Goal: Feedback & Contribution: Leave review/rating

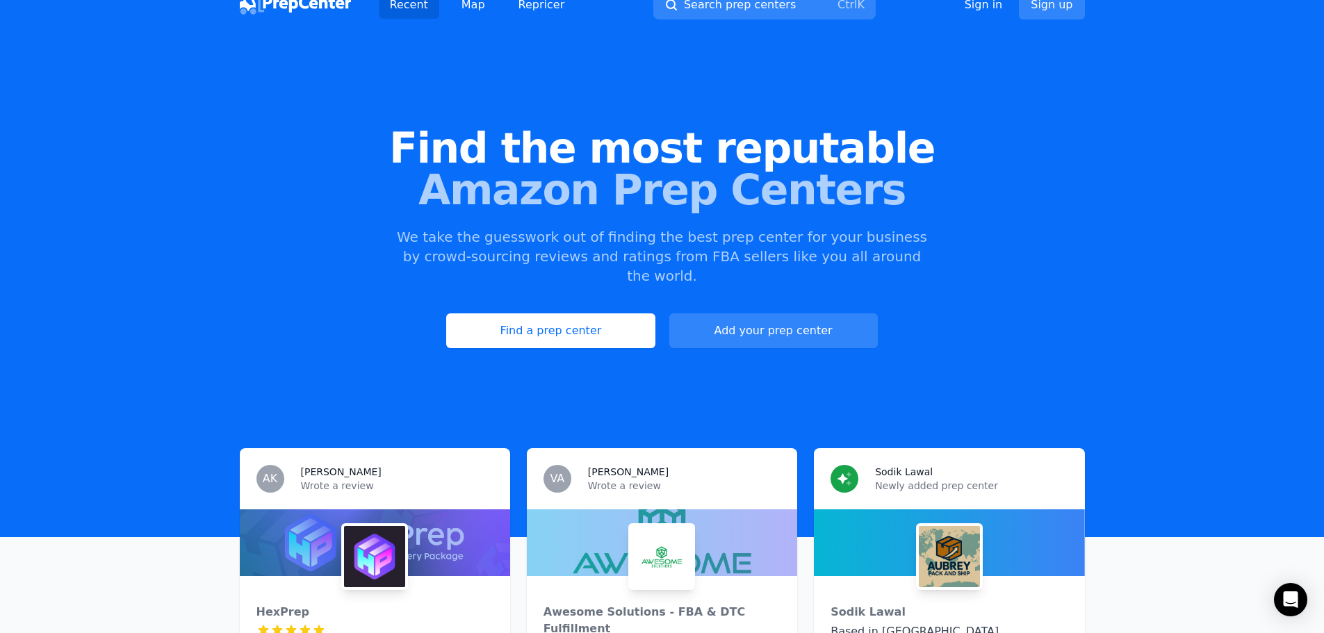
scroll to position [278, 0]
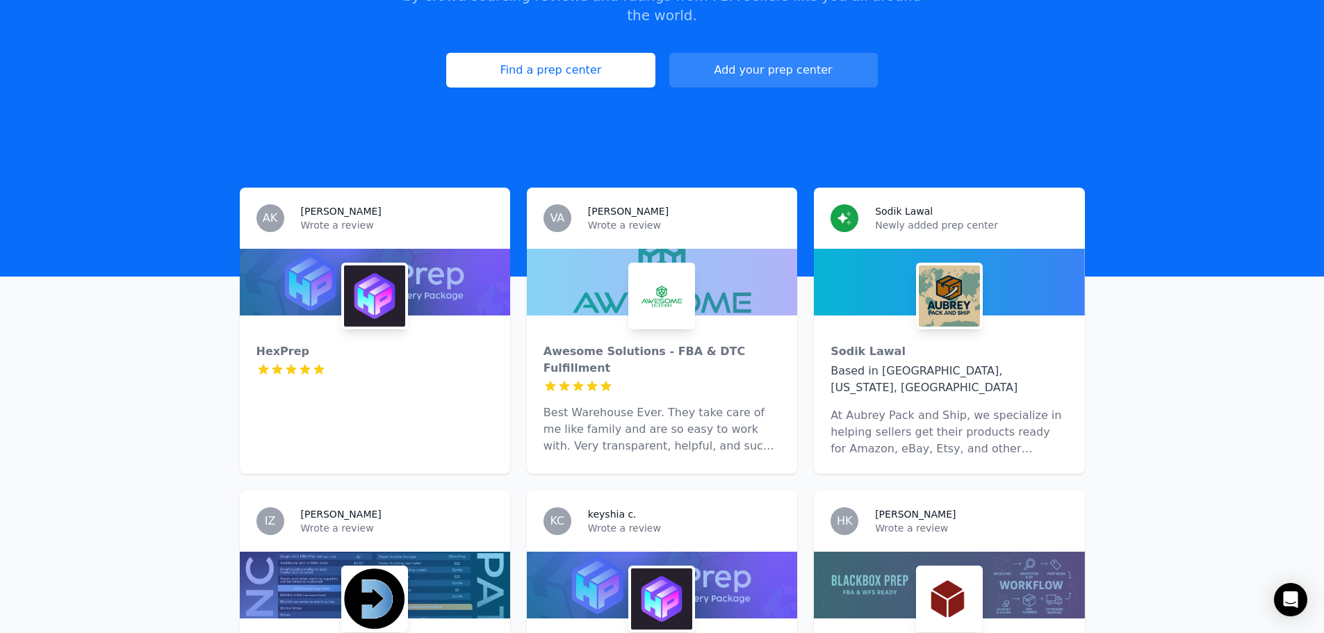
click at [665, 287] on img at bounding box center [661, 296] width 61 height 61
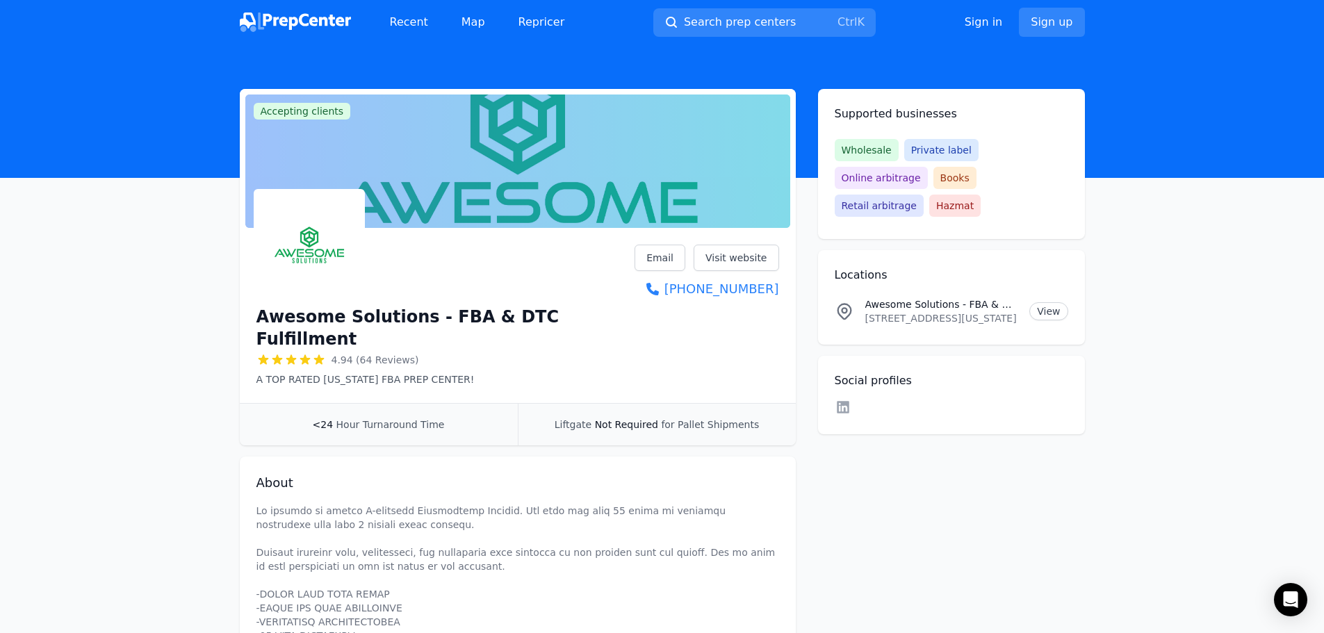
drag, startPoint x: 1169, startPoint y: 78, endPoint x: 1162, endPoint y: 79, distance: 7.1
click at [1168, 78] on header at bounding box center [662, 110] width 1324 height 133
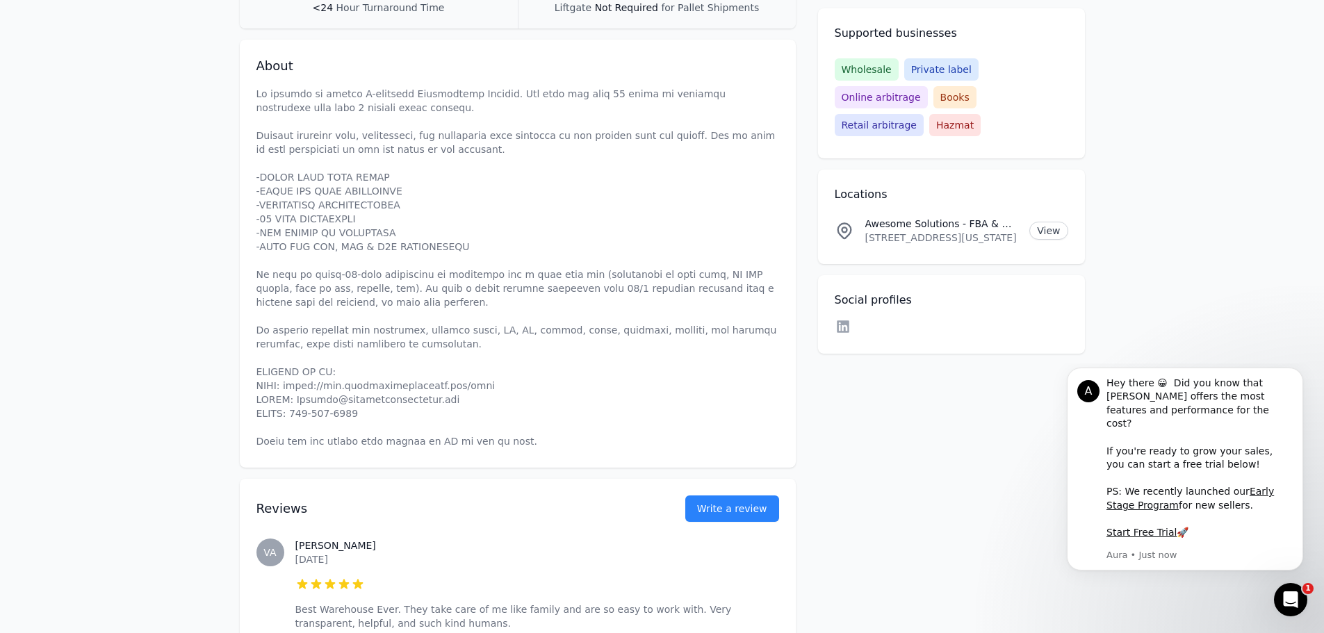
scroll to position [904, 0]
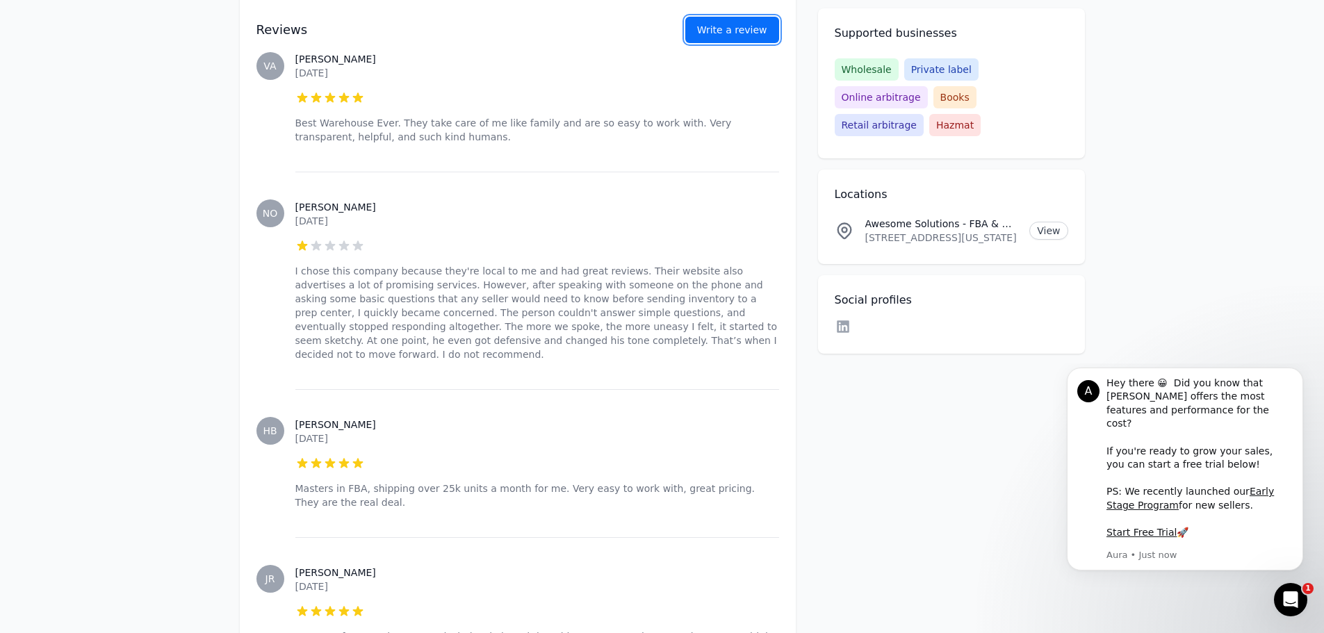
click at [733, 41] on link "Write a review" at bounding box center [732, 30] width 94 height 26
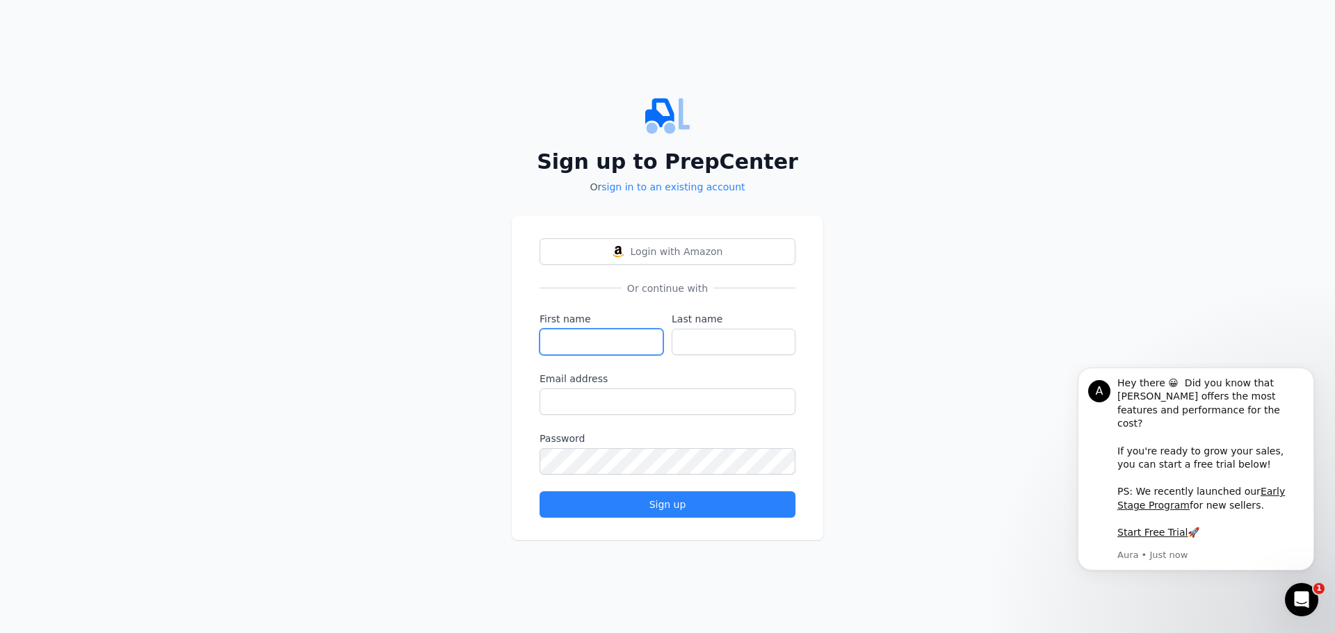
drag, startPoint x: 613, startPoint y: 339, endPoint x: 612, endPoint y: 328, distance: 11.2
click at [613, 337] on input "First name" at bounding box center [601, 342] width 124 height 26
type input "H"
type input "J"
type input "[PERSON_NAME]"
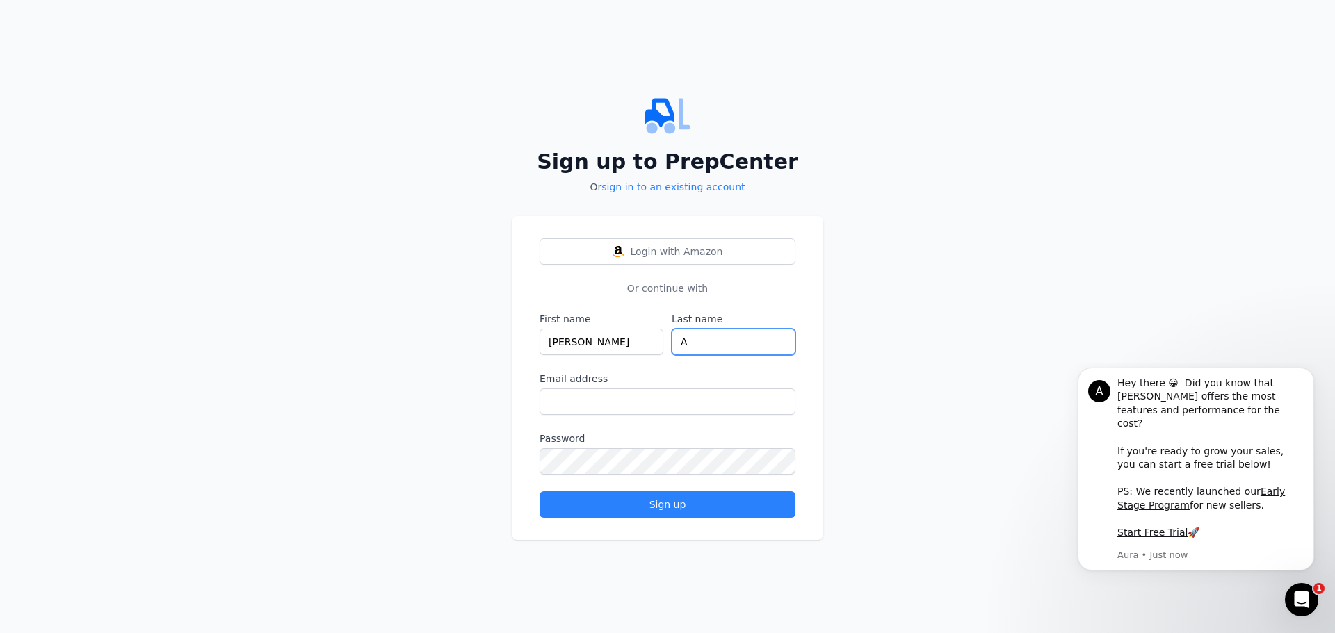
type input "A"
click at [985, 275] on div "Sign up to PrepCenter Or sign in to an existing account Login with Amazon Or co…" at bounding box center [667, 316] width 1335 height 633
click at [753, 331] on input "A" at bounding box center [733, 342] width 124 height 26
type input "D"
click at [1049, 293] on div "Sign up to PrepCenter Or sign in to an existing account Login with Amazon Or co…" at bounding box center [667, 316] width 1335 height 633
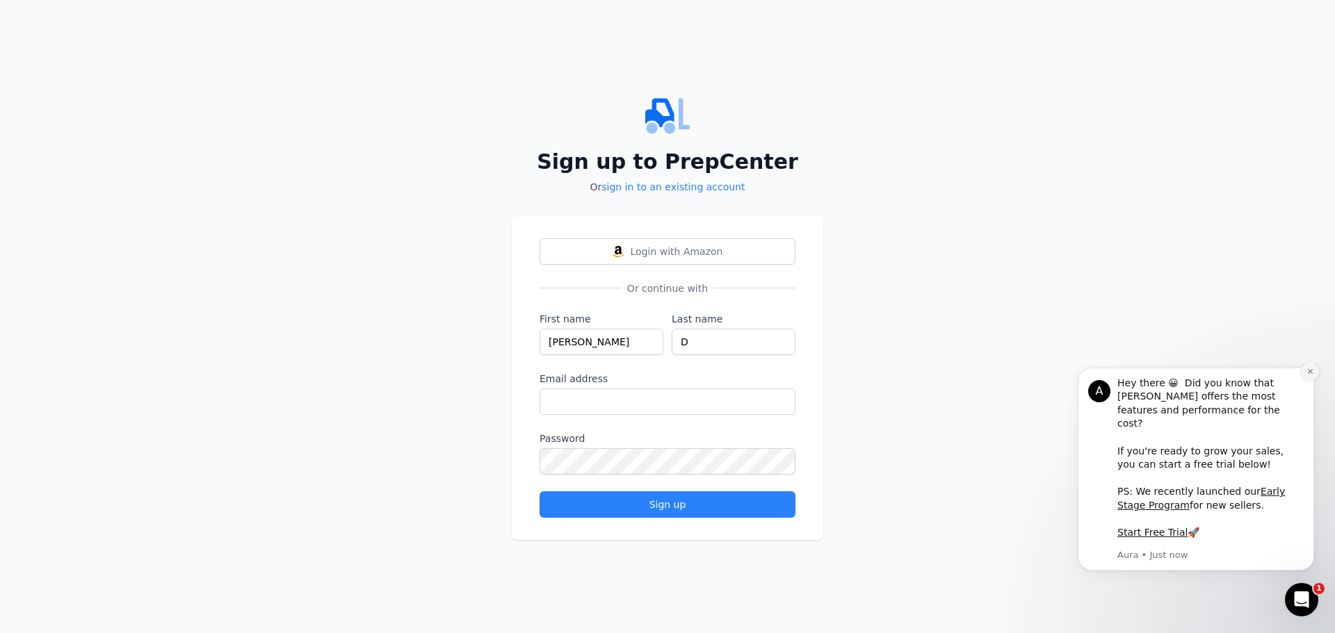
click at [1305, 381] on button "Dismiss notification" at bounding box center [1310, 372] width 18 height 18
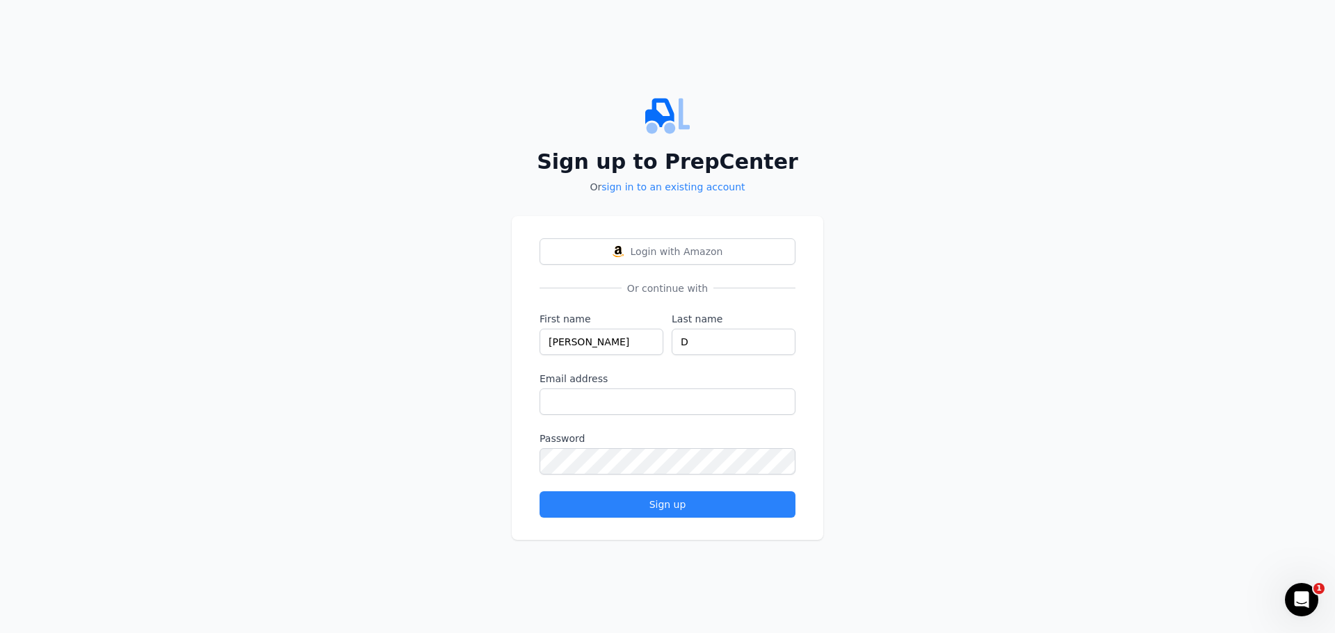
click at [1150, 352] on div "Sign up to PrepCenter Or sign in to an existing account Login with Amazon Or co…" at bounding box center [667, 316] width 1335 height 633
click at [1038, 291] on div "Sign up to PrepCenter Or sign in to an existing account Login with Amazon Or co…" at bounding box center [667, 316] width 1335 height 633
drag, startPoint x: 578, startPoint y: 345, endPoint x: 500, endPoint y: 345, distance: 77.9
click at [500, 345] on div "Sign up to PrepCenter Or sign in to an existing account Login with Amazon Or co…" at bounding box center [667, 316] width 1335 height 633
type input "/"
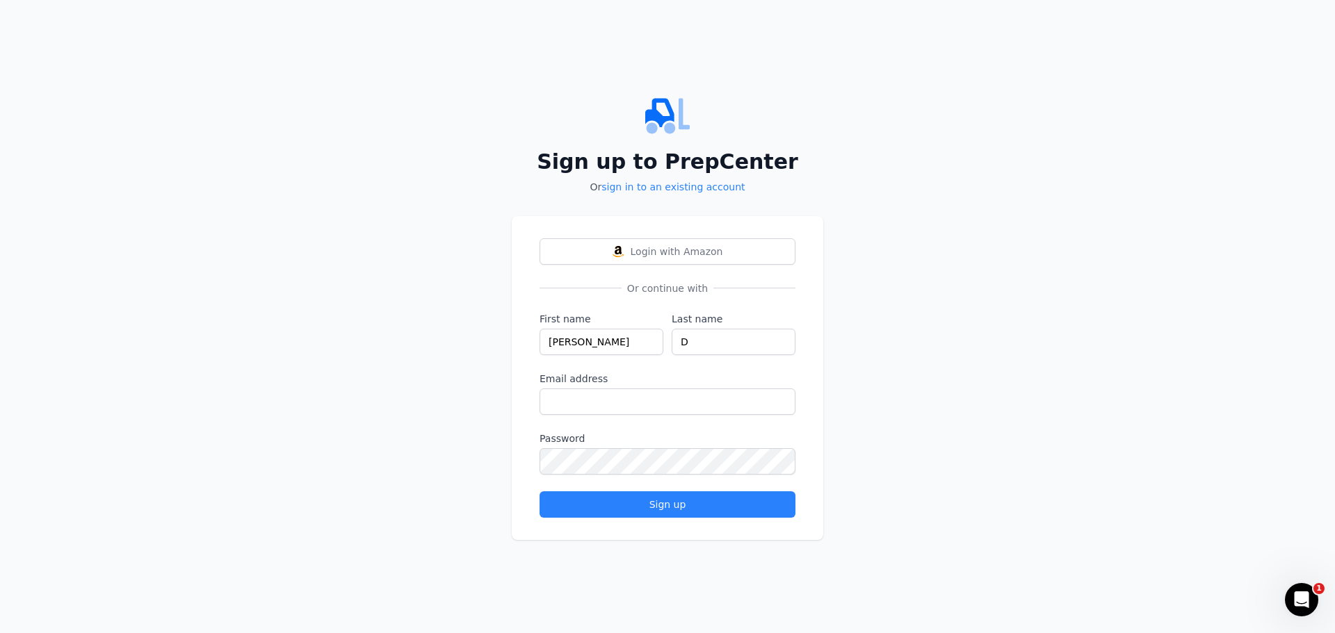
click at [989, 241] on div "Sign up to PrepCenter Or sign in to an existing account Login with Amazon Or co…" at bounding box center [667, 316] width 1335 height 633
drag, startPoint x: 582, startPoint y: 343, endPoint x: 484, endPoint y: 342, distance: 97.3
click at [479, 343] on div "Sign up to PrepCenter Or sign in to an existing account Login with Amazon Or co…" at bounding box center [667, 316] width 1335 height 633
type input "[PERSON_NAME]"
click at [822, 263] on div "Login with Amazon Or continue with First name [PERSON_NAME] Last name D Email a…" at bounding box center [667, 378] width 311 height 324
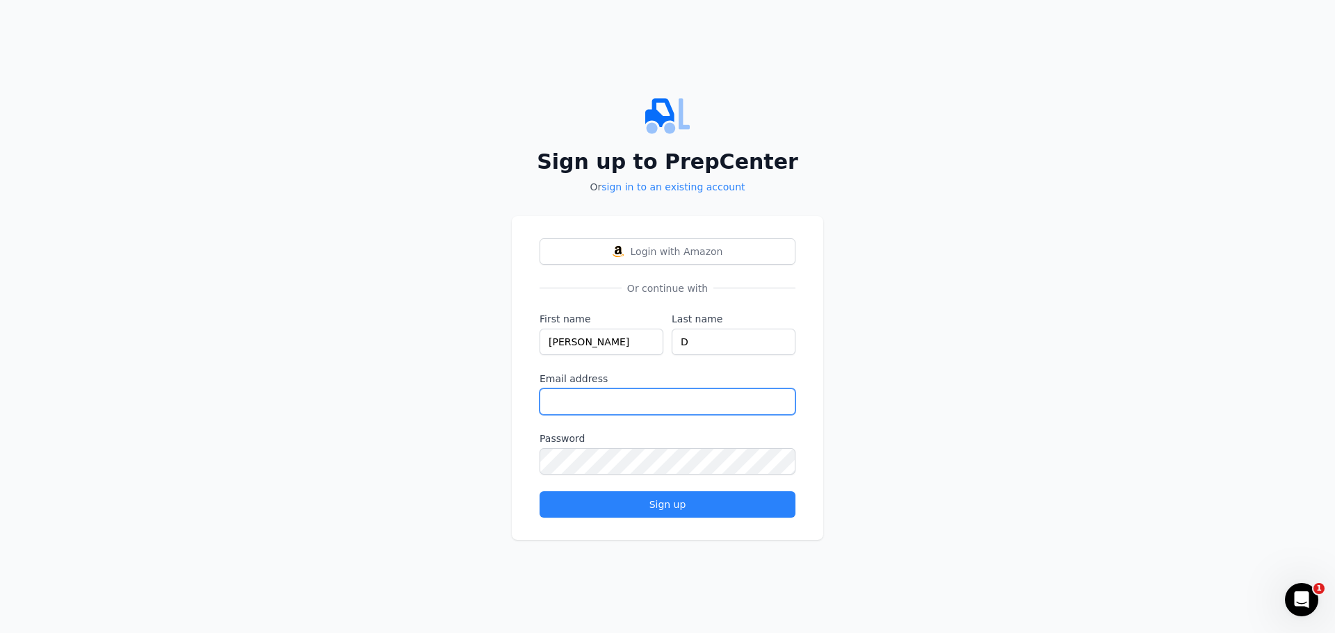
click at [649, 405] on input "Email address" at bounding box center [667, 402] width 256 height 26
paste input "[EMAIL_ADDRESS][DOMAIN_NAME]"
type input "[EMAIL_ADDRESS][DOMAIN_NAME]"
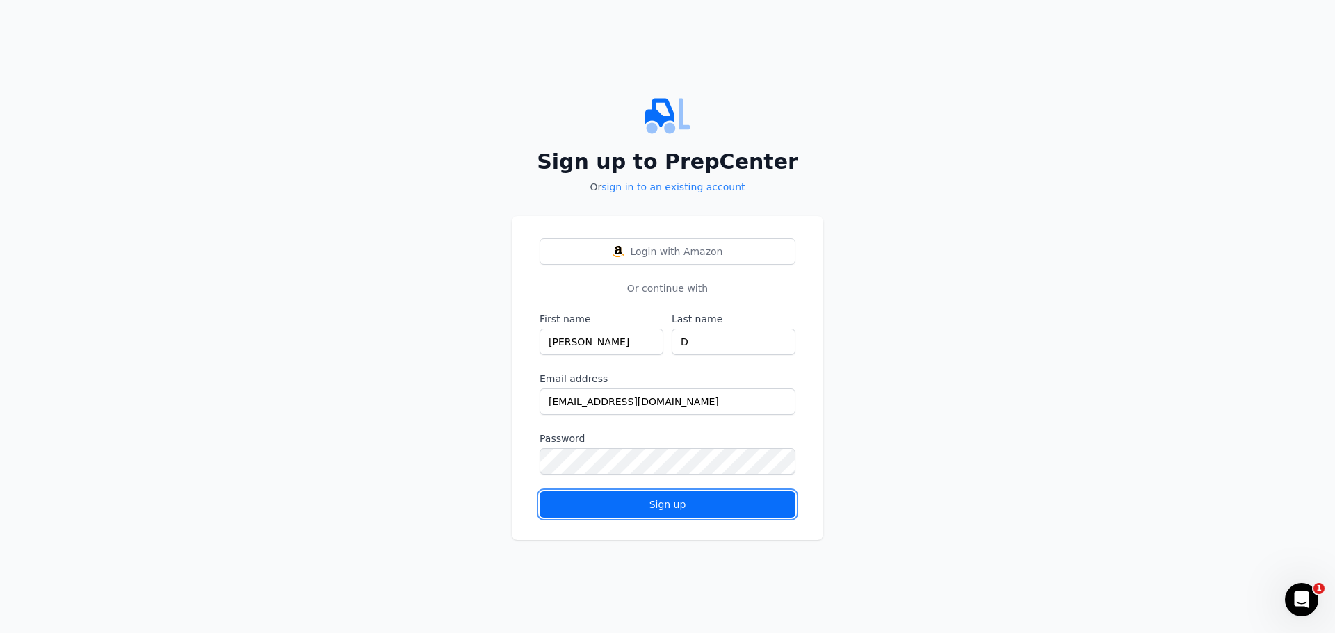
drag, startPoint x: 724, startPoint y: 491, endPoint x: 754, endPoint y: 482, distance: 30.6
click at [724, 492] on button "Sign up" at bounding box center [667, 504] width 256 height 26
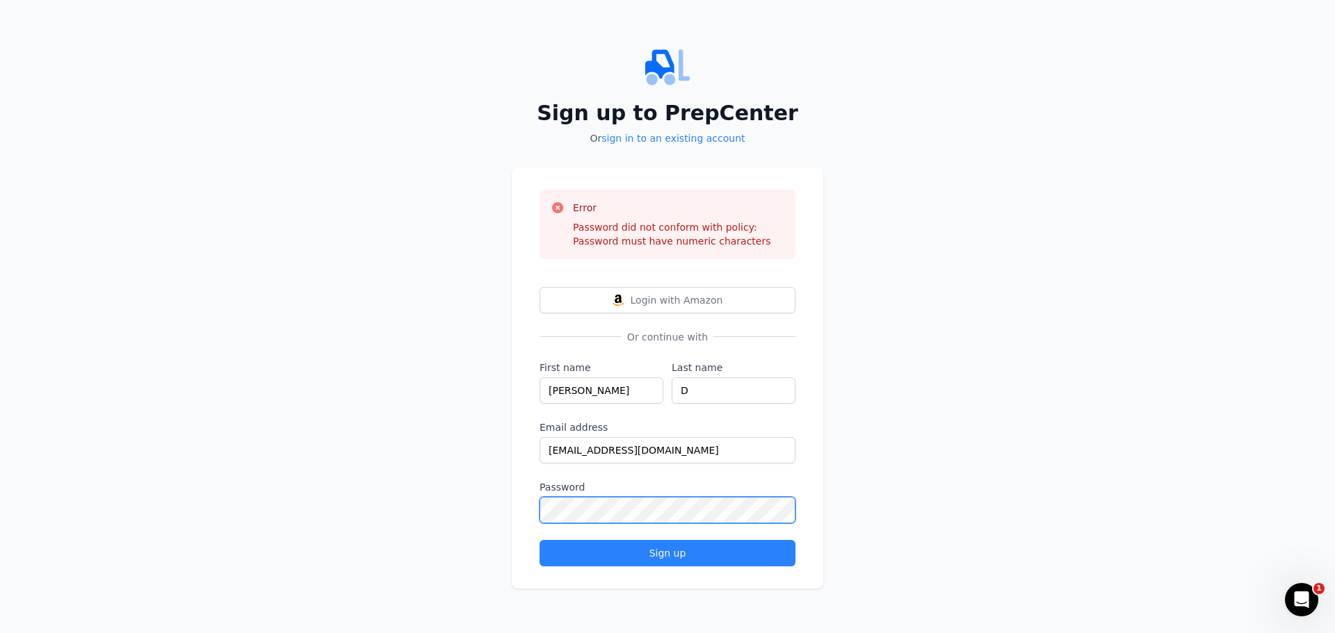
click at [414, 505] on div "Sign up to PrepCenter Or sign in to an existing account Error Password did not …" at bounding box center [667, 316] width 1335 height 633
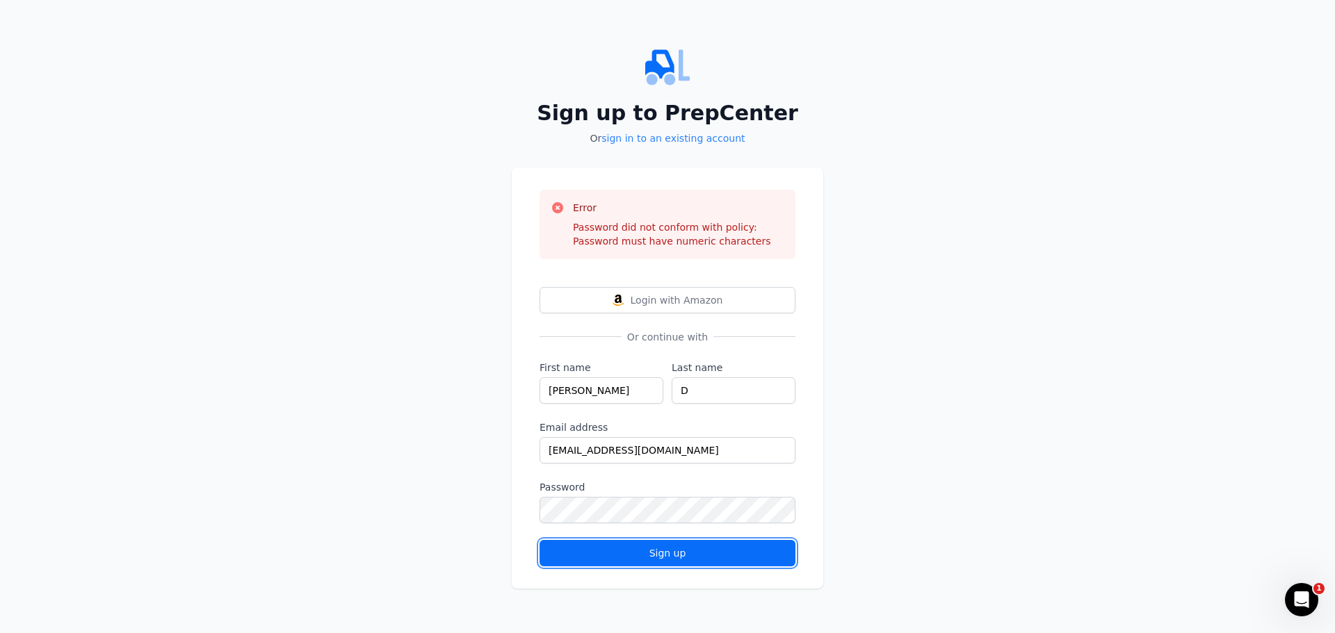
click at [769, 546] on div "Sign up" at bounding box center [667, 553] width 232 height 14
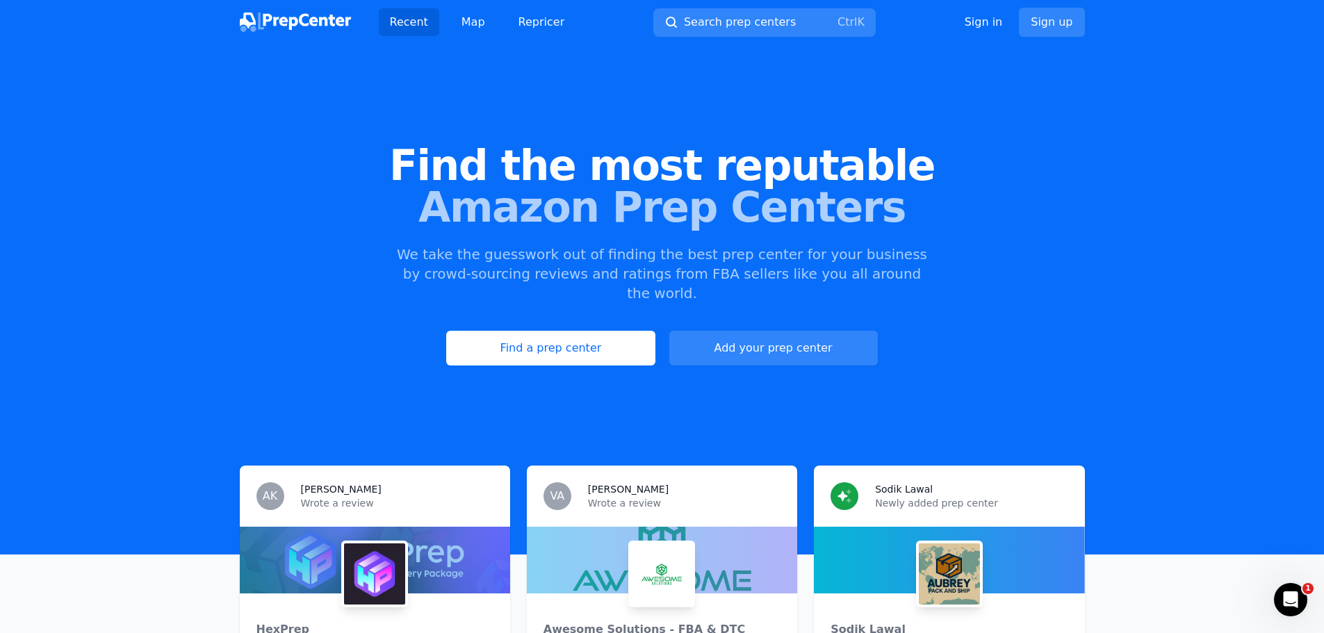
click at [993, 277] on div "Find the most reputable Amazon Prep Centers We take the guesswork out of findin…" at bounding box center [662, 255] width 1324 height 377
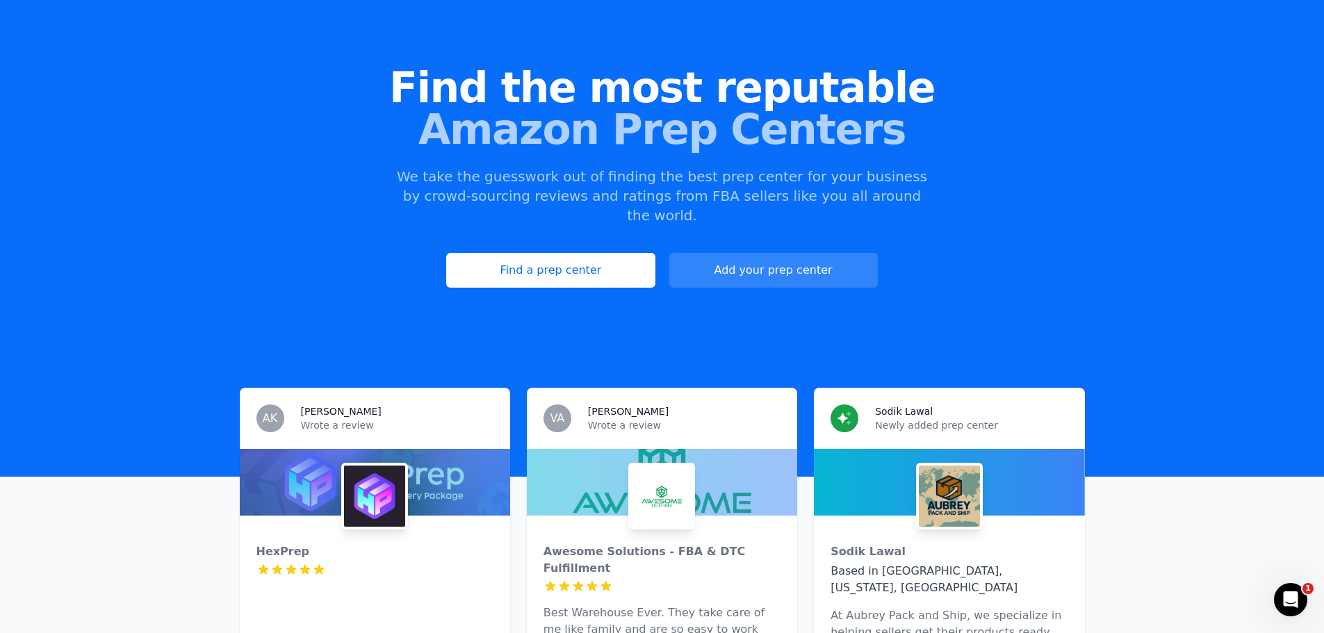
scroll to position [209, 0]
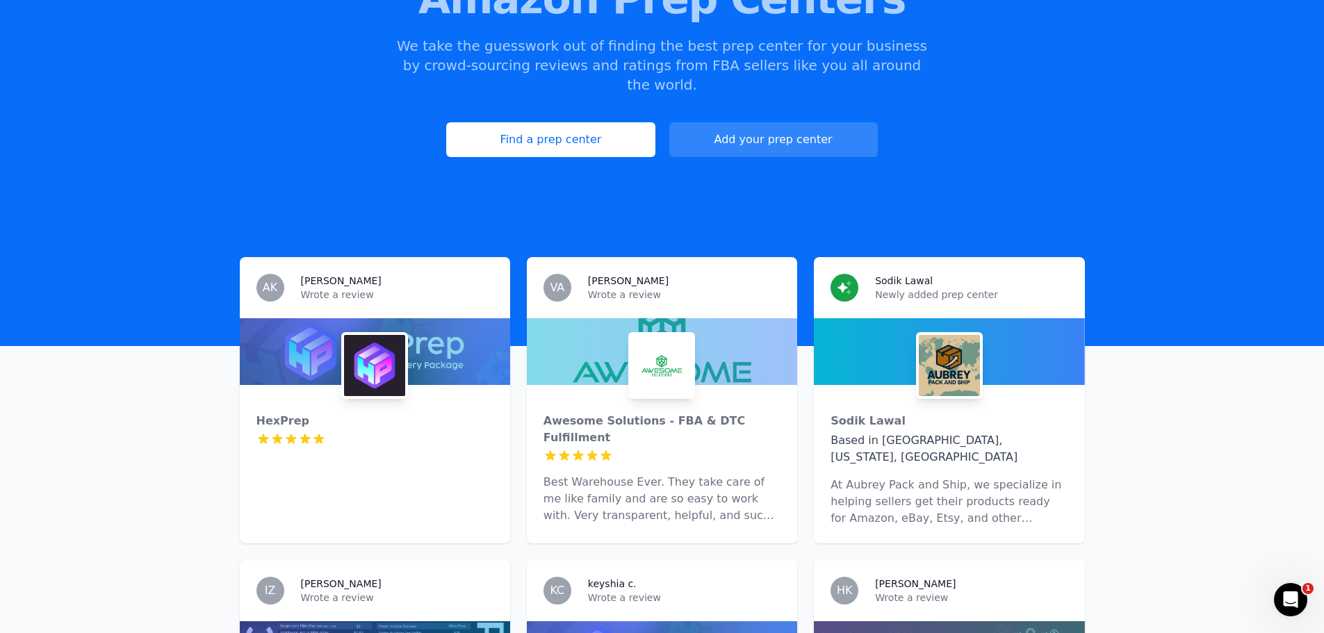
click at [668, 335] on img at bounding box center [661, 365] width 61 height 61
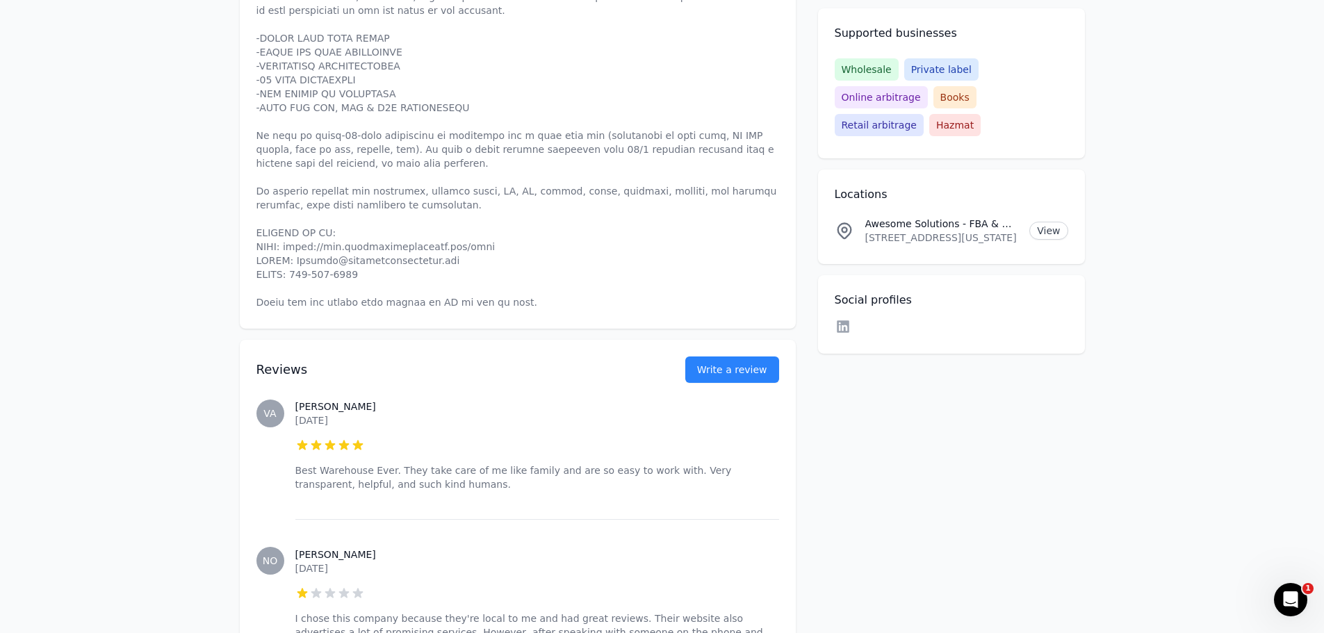
scroll to position [765, 0]
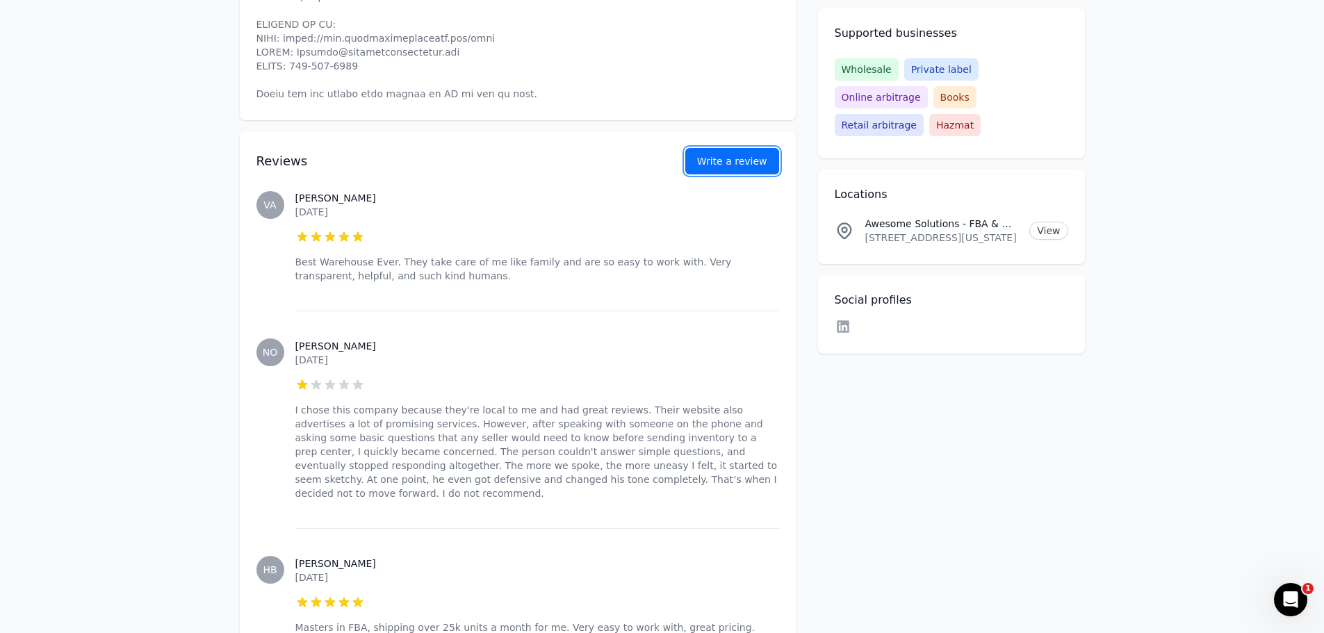
click at [740, 148] on button "Write a review" at bounding box center [732, 161] width 94 height 26
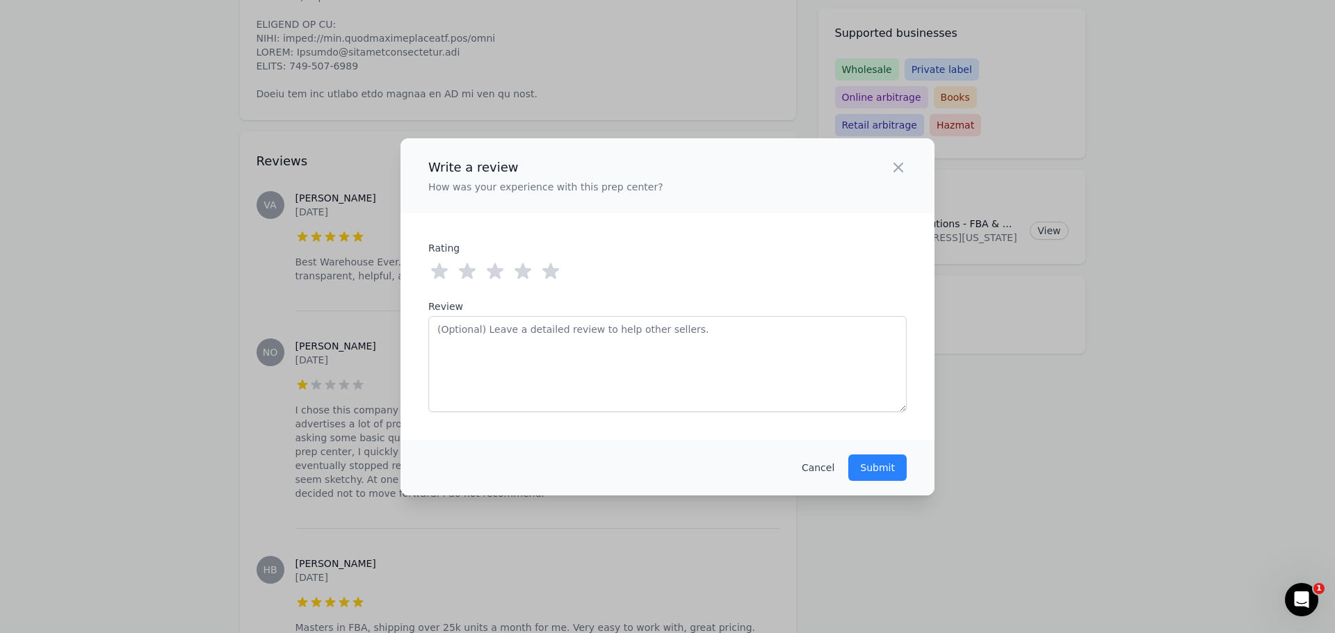
click at [547, 270] on icon at bounding box center [550, 271] width 17 height 16
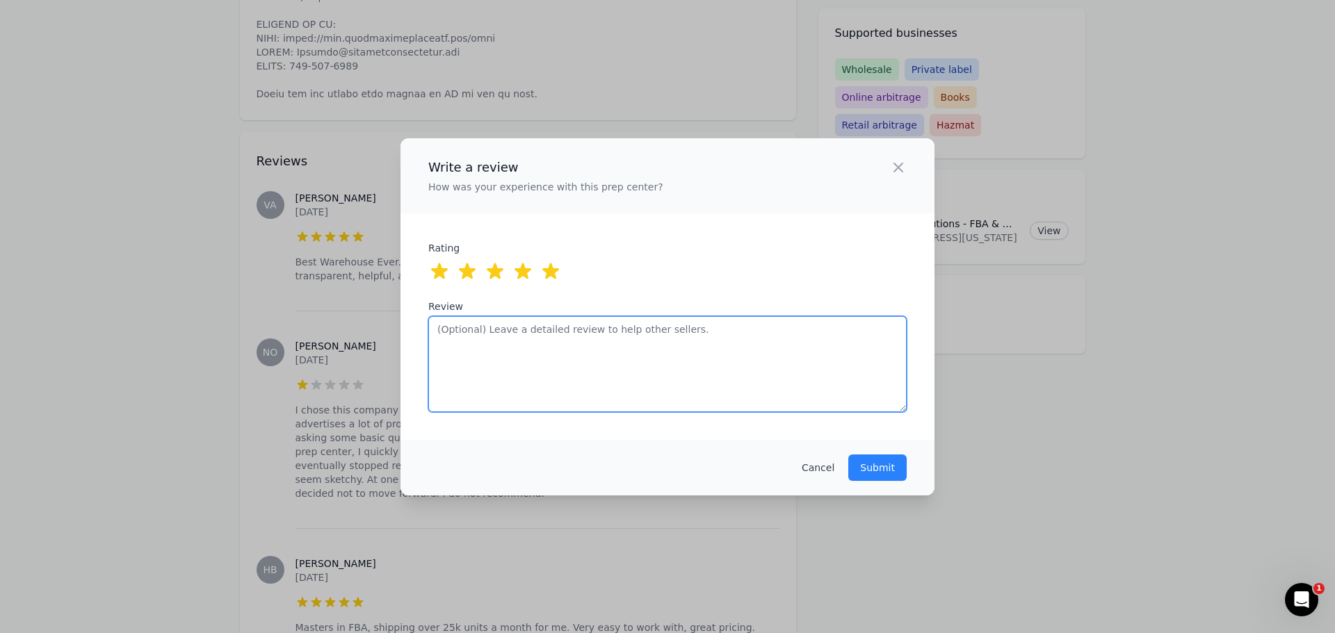
click at [792, 366] on textarea "Review" at bounding box center [667, 364] width 478 height 96
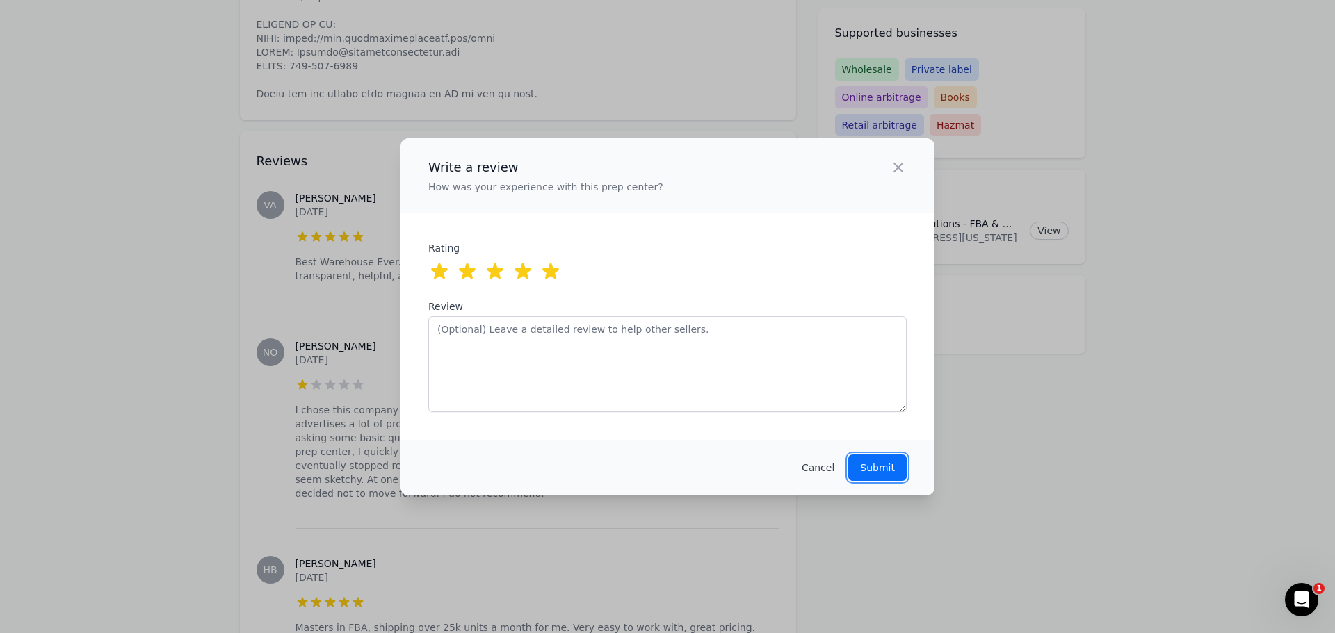
click at [886, 461] on p "Submit" at bounding box center [877, 468] width 35 height 14
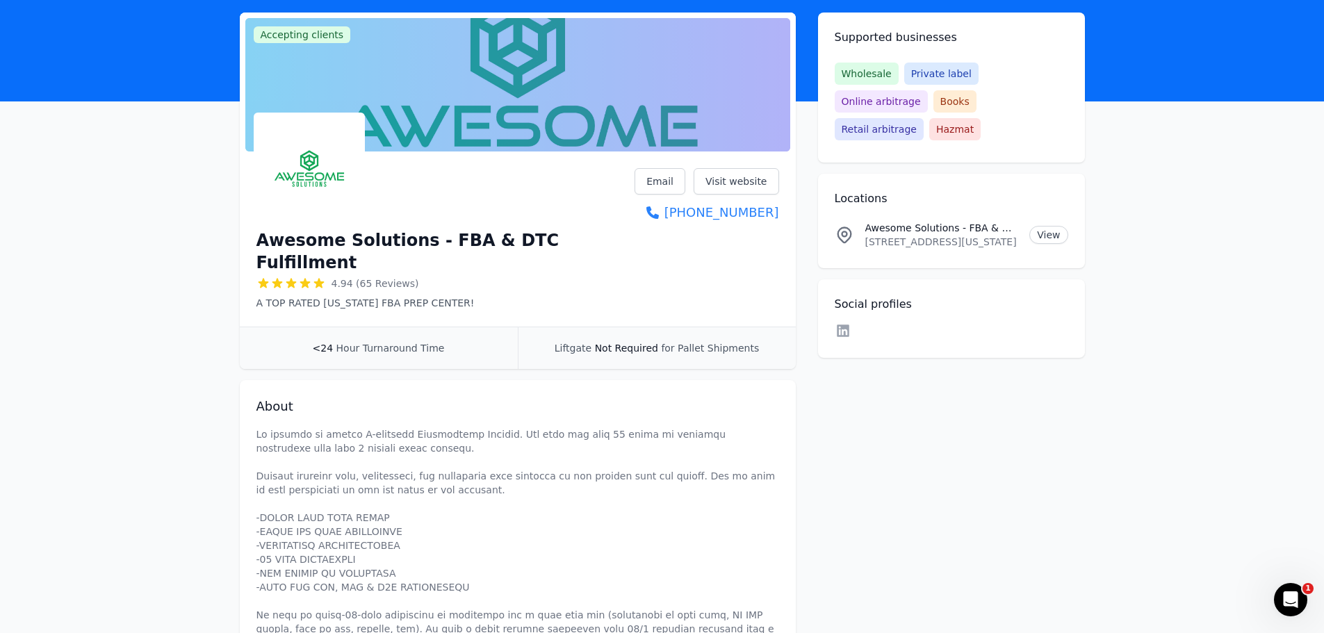
scroll to position [0, 0]
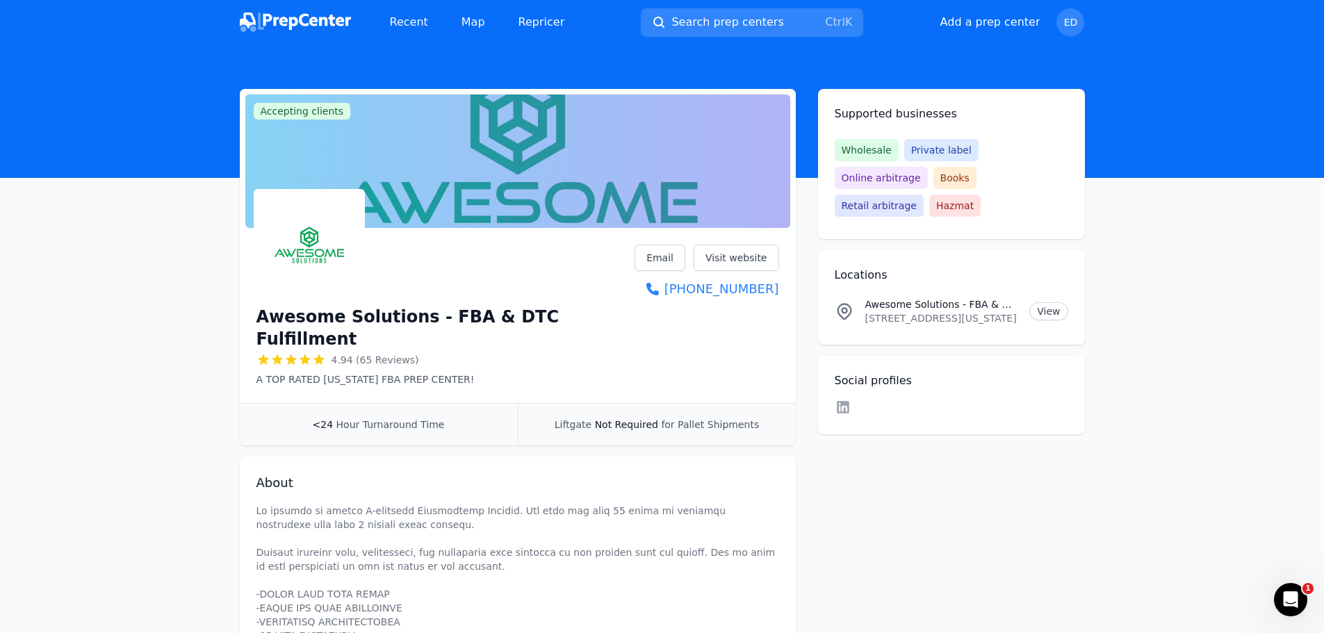
click at [1207, 70] on header at bounding box center [662, 110] width 1324 height 133
click at [574, 298] on div at bounding box center [445, 244] width 379 height 111
click at [1066, 15] on span "ED" at bounding box center [1071, 22] width 28 height 28
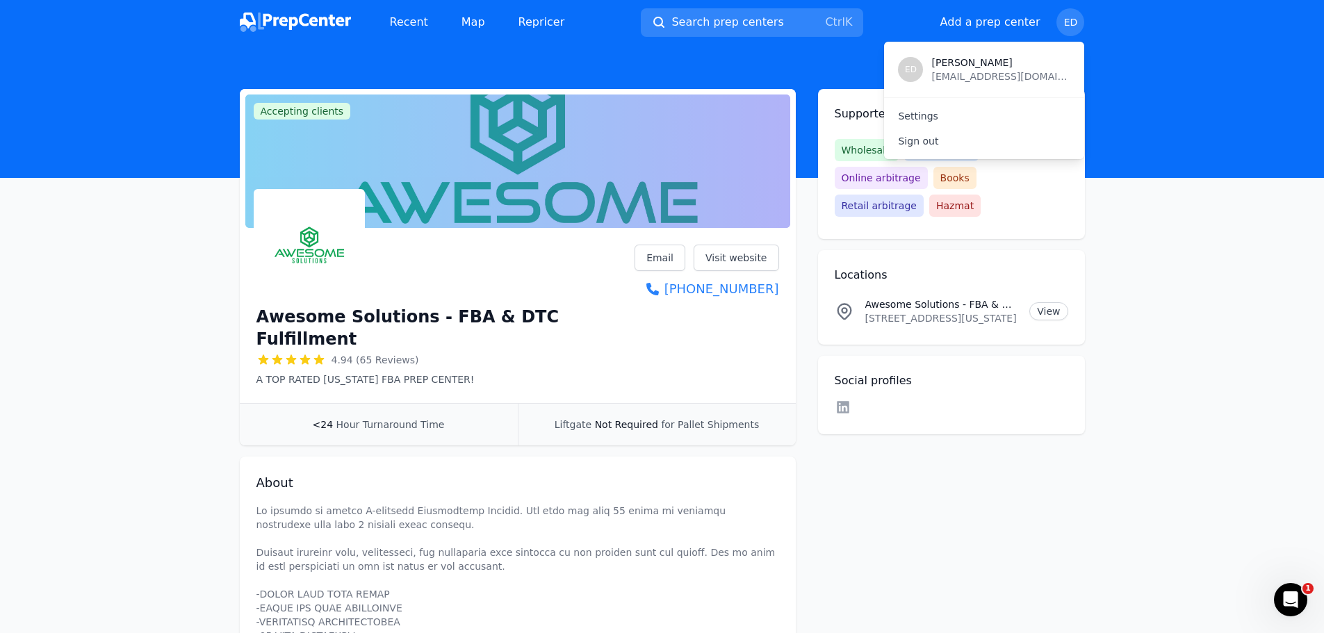
click at [988, 137] on p "Sign out" at bounding box center [984, 141] width 172 height 14
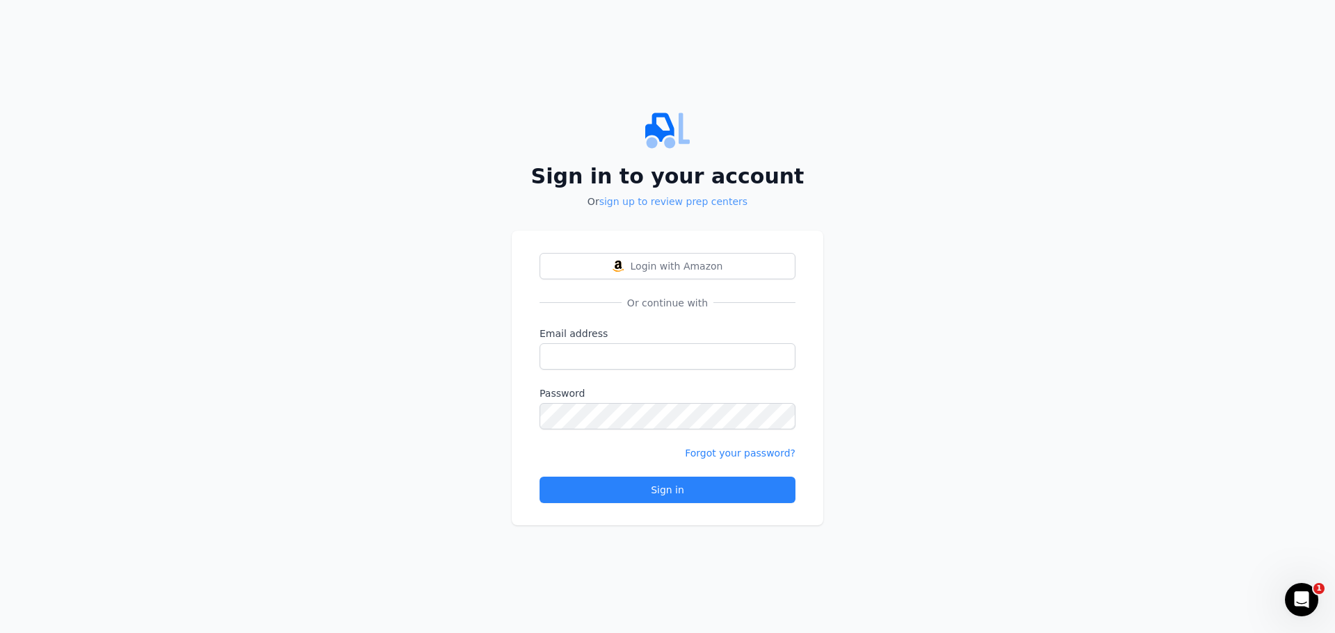
click at [674, 204] on link "sign up to review prep centers" at bounding box center [673, 201] width 148 height 11
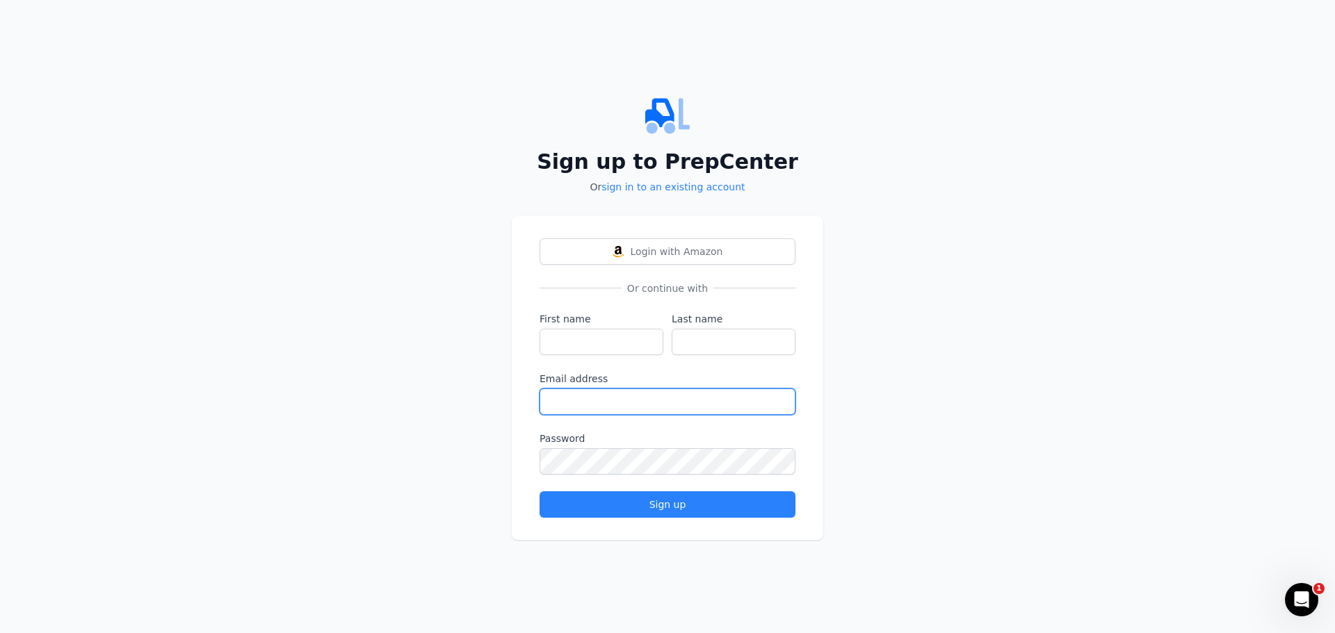
click at [640, 407] on input "Email address" at bounding box center [667, 402] width 256 height 26
paste input "[EMAIL_ADDRESS][DOMAIN_NAME]"
type input "[EMAIL_ADDRESS][DOMAIN_NAME]"
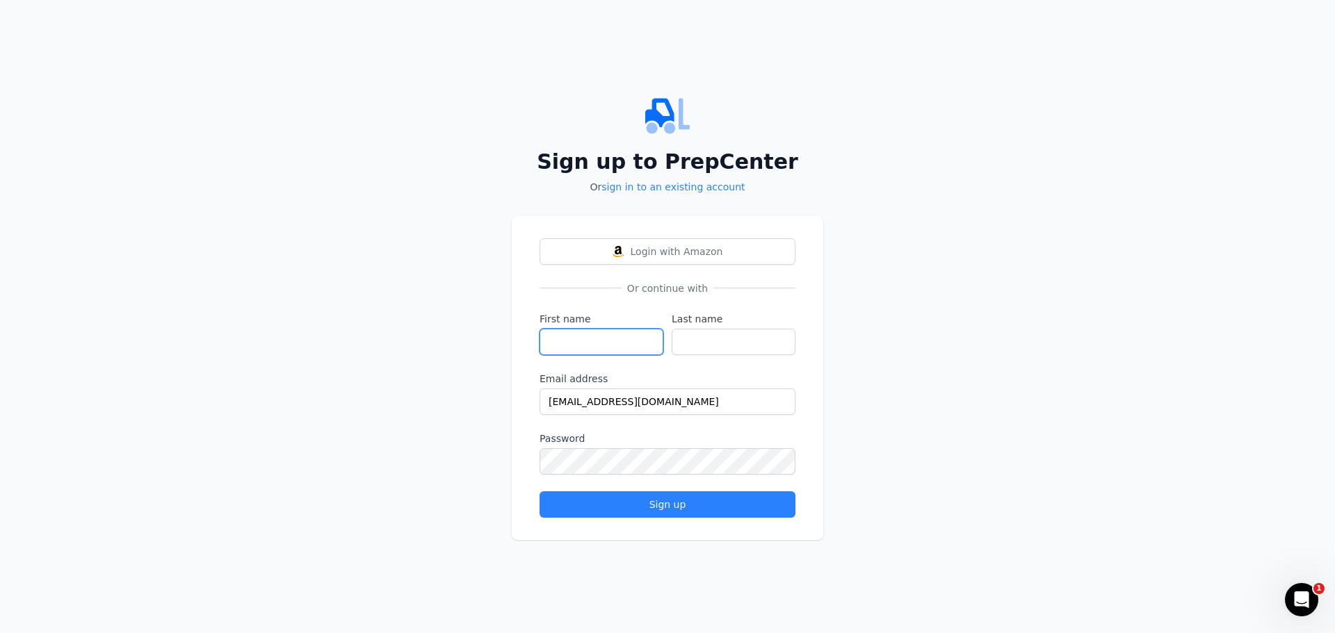
click at [594, 343] on input "First name" at bounding box center [601, 342] width 124 height 26
type input "S"
type input "[PERSON_NAME]"
type input "D"
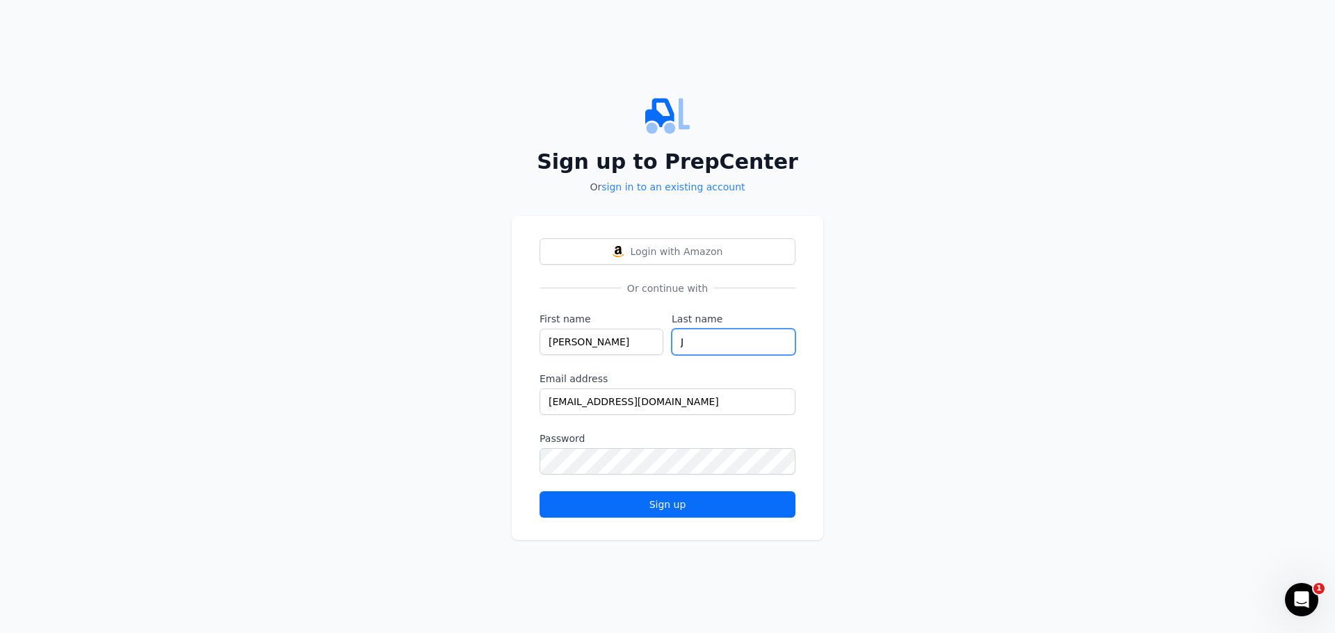
type input "J"
click at [704, 510] on div "Sign up" at bounding box center [667, 505] width 232 height 14
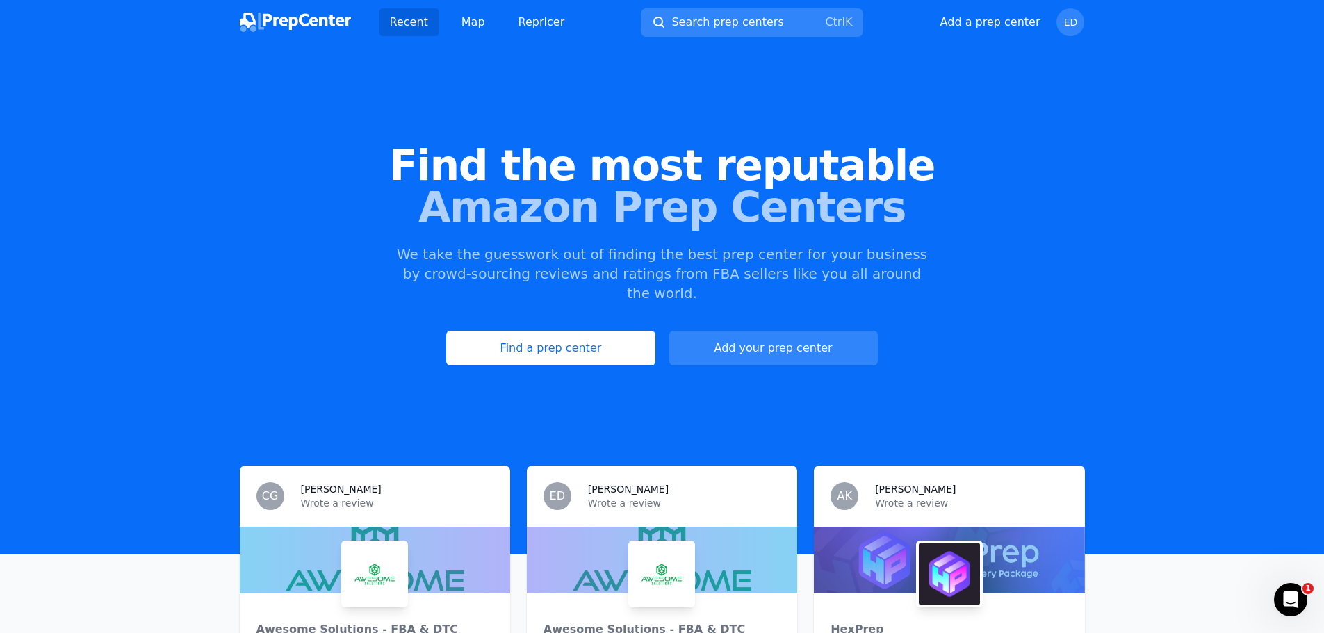
click at [1082, 172] on span "Find the most reputable" at bounding box center [662, 166] width 1280 height 42
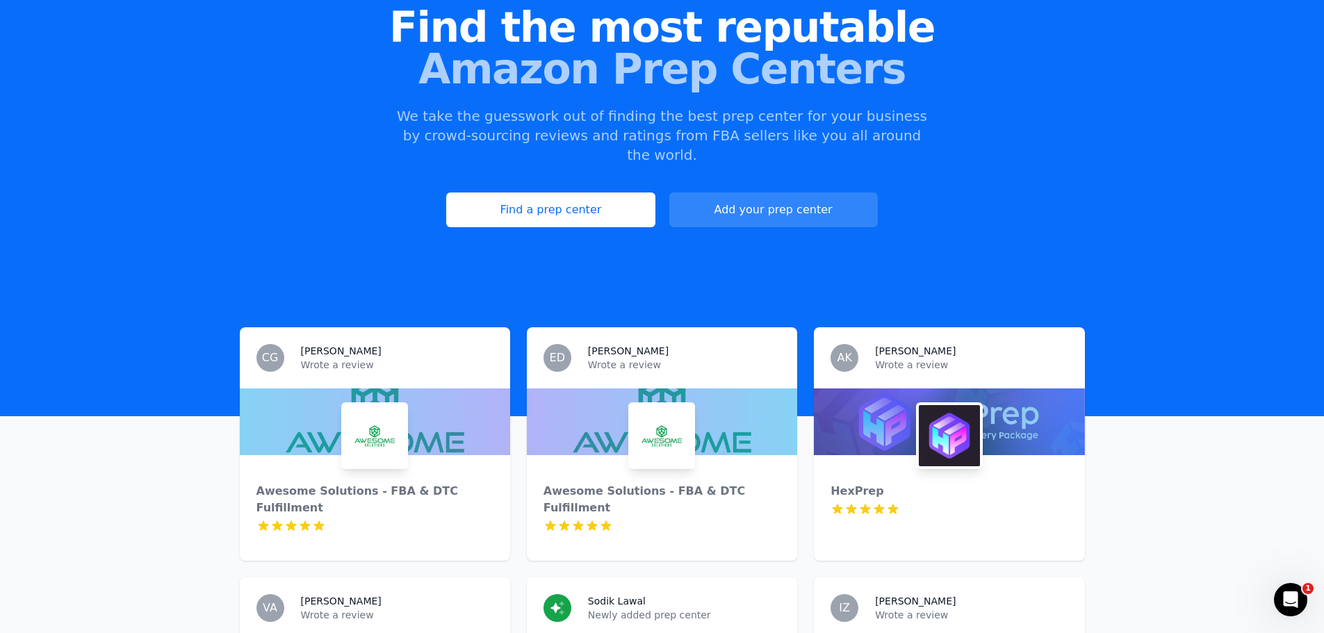
scroll to position [139, 0]
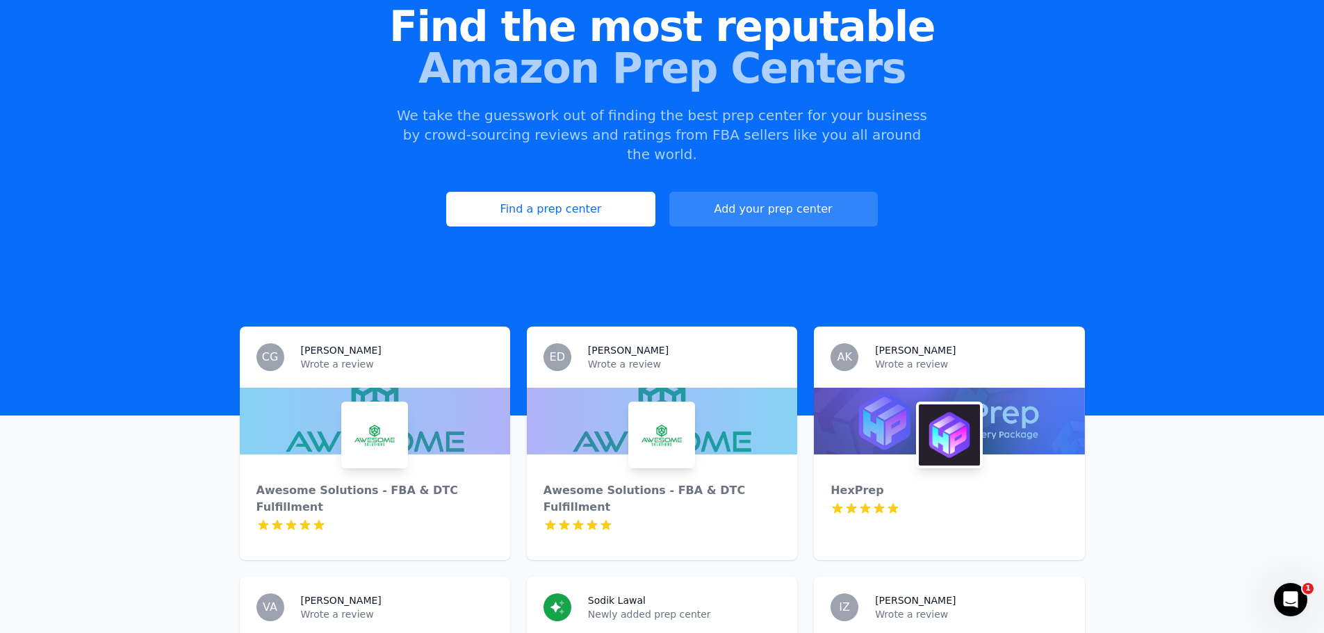
click at [660, 418] on img at bounding box center [661, 435] width 61 height 61
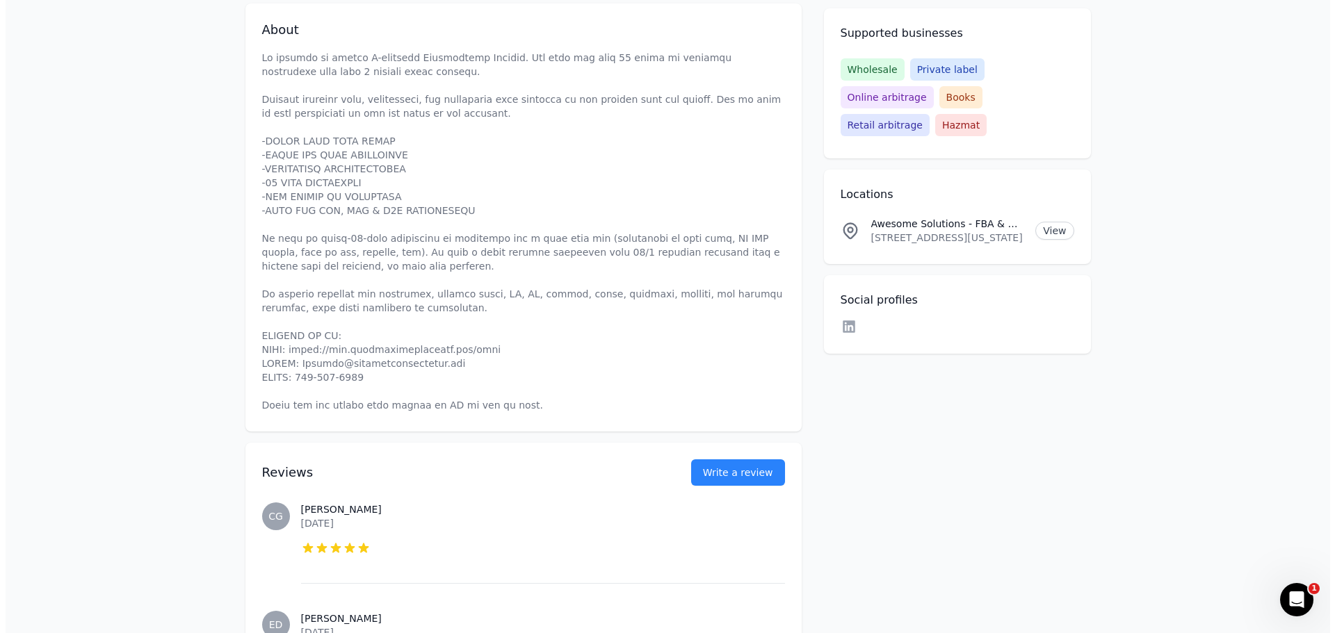
scroll to position [556, 0]
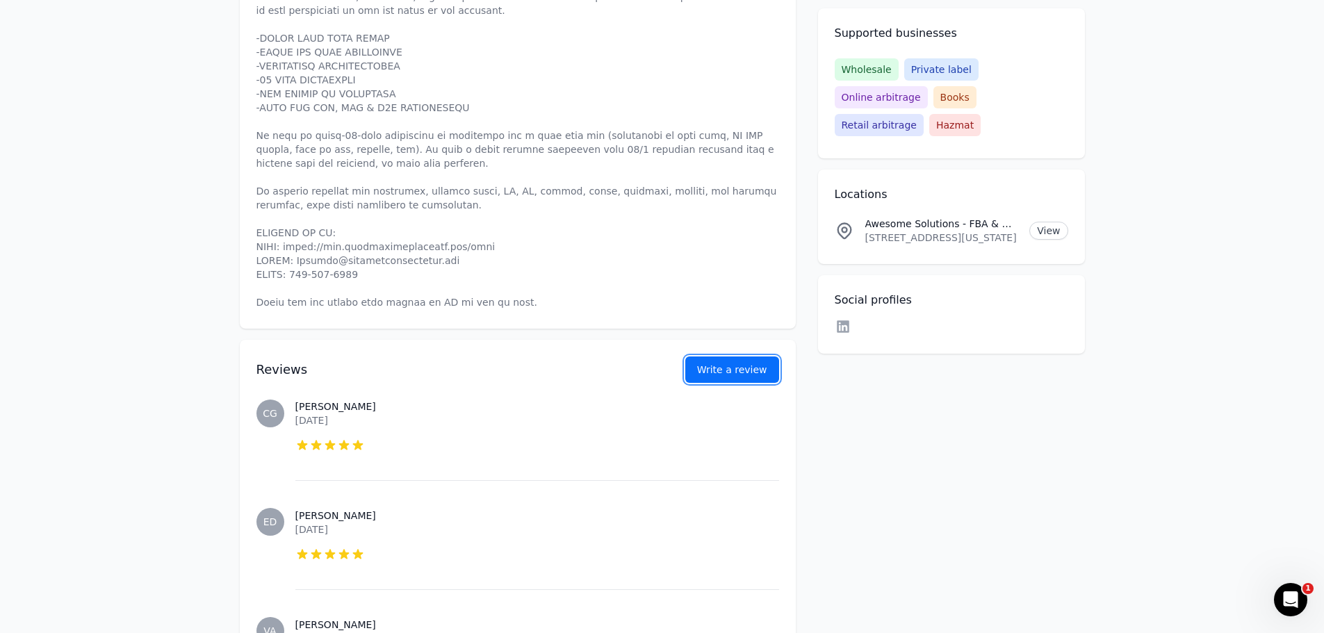
click at [761, 357] on button "Write a review" at bounding box center [732, 370] width 94 height 26
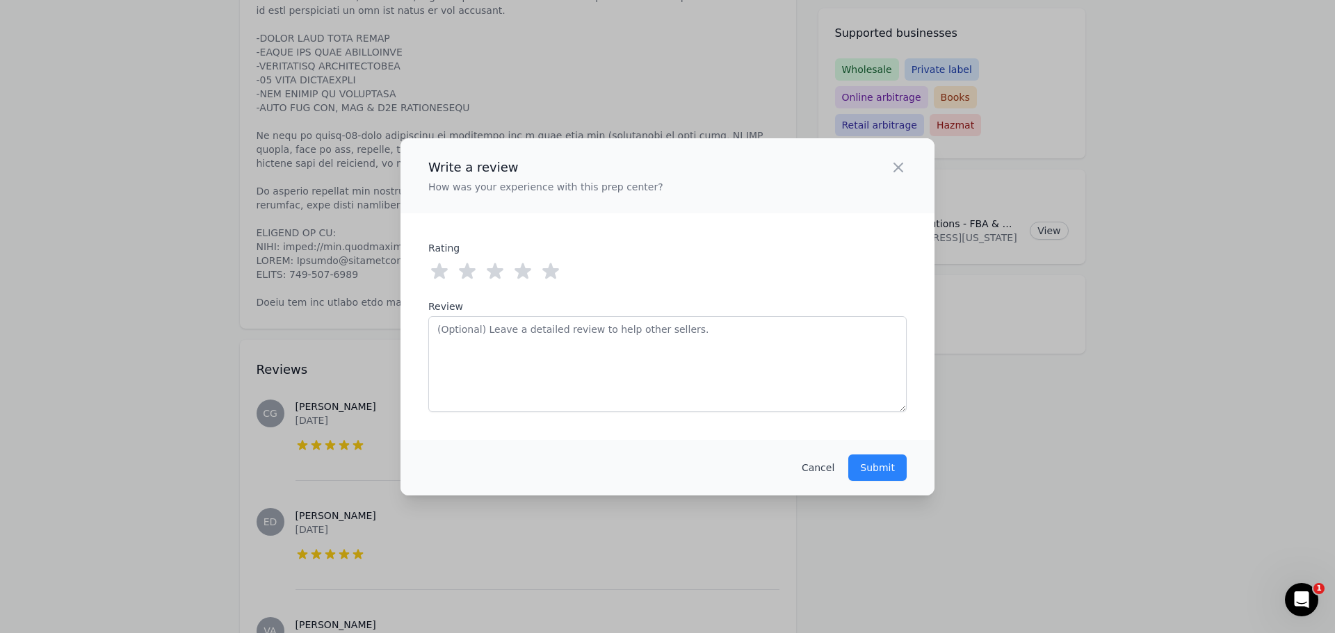
click at [554, 270] on icon at bounding box center [550, 271] width 17 height 16
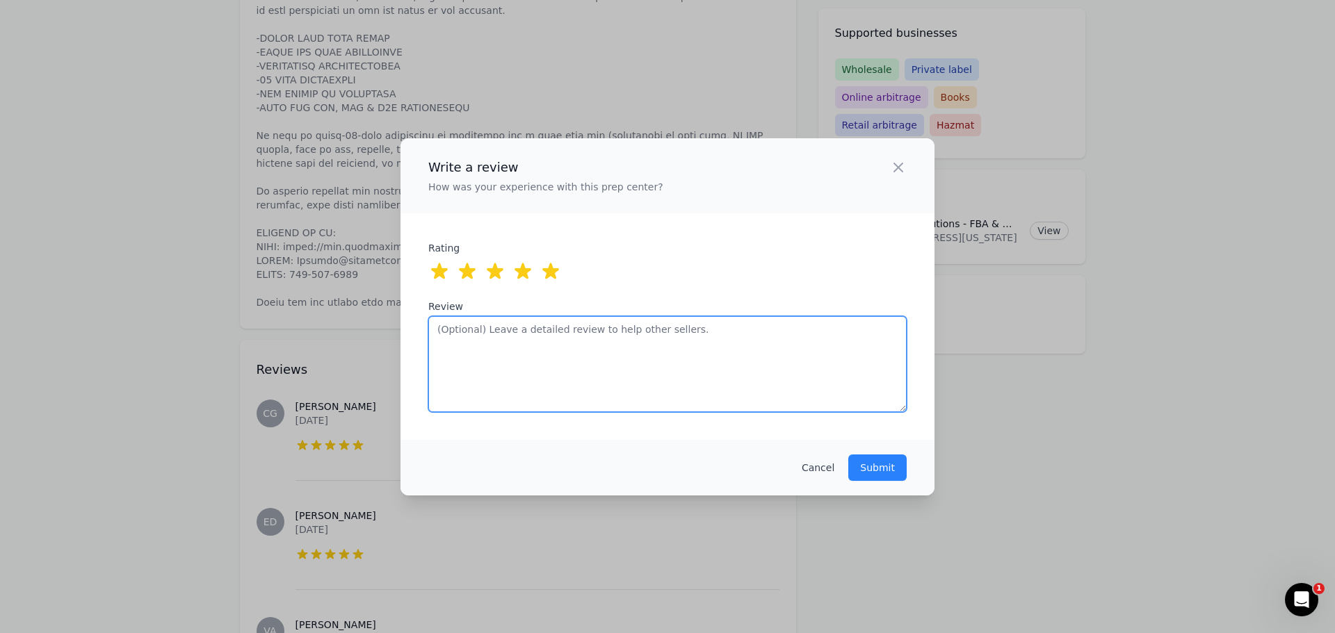
click at [668, 384] on textarea "Review" at bounding box center [667, 364] width 478 height 96
type textarea "e"
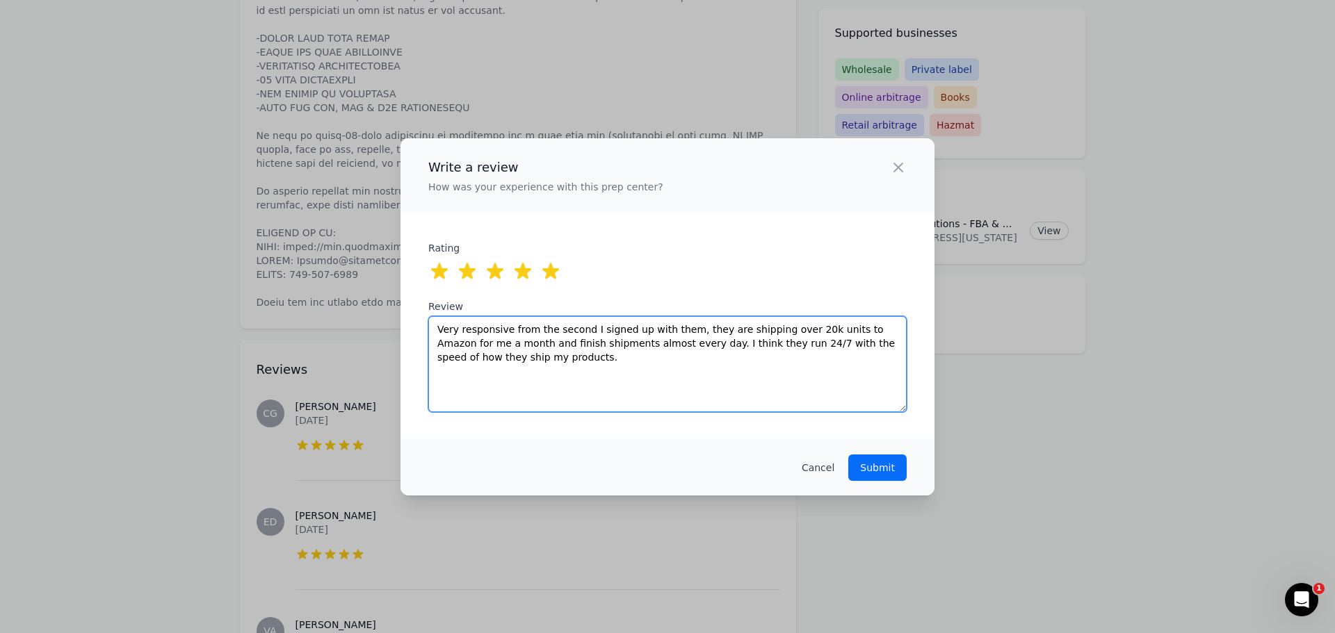
type textarea "Very responsive from the second I signed up with them, they are shipping over 2…"
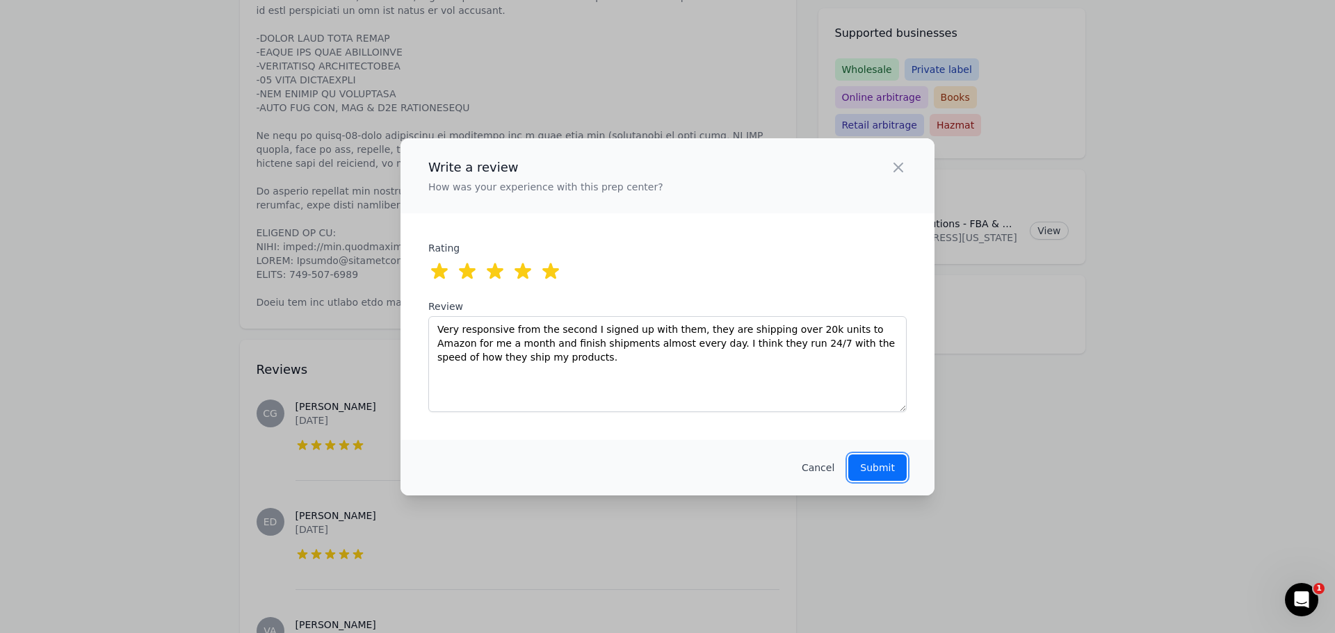
click at [893, 455] on button "Submit" at bounding box center [877, 468] width 58 height 26
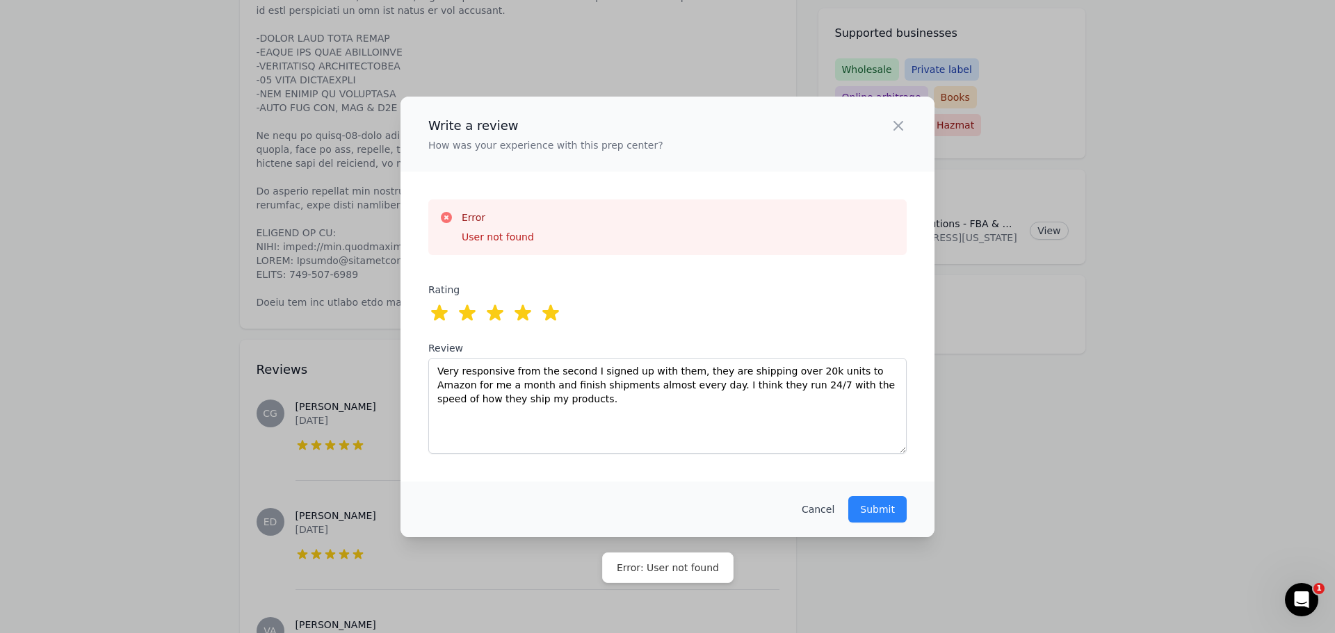
click at [554, 283] on div "Rating 0 out of 5 stars 1 out of 5 stars 2 out of 5 stars 3 out of 5 stars 4 ou…" at bounding box center [667, 368] width 478 height 171
drag, startPoint x: 894, startPoint y: 503, endPoint x: 842, endPoint y: 458, distance: 68.0
click at [893, 503] on p "Submit" at bounding box center [877, 510] width 35 height 14
click at [840, 457] on div "Write a review How was your experience with this prep center? Close panel Error…" at bounding box center [667, 317] width 534 height 441
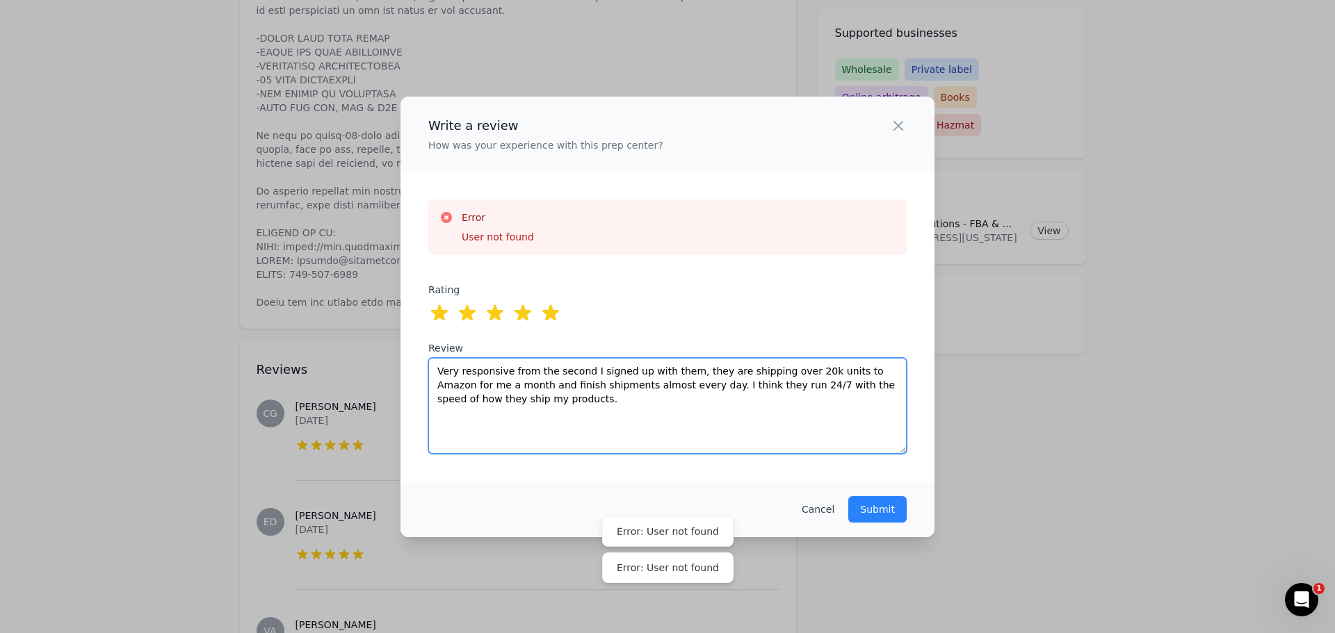
click at [784, 421] on textarea "Very responsive from the second I signed up with them, they are shipping over 2…" at bounding box center [667, 406] width 478 height 96
